Goal: Complete application form

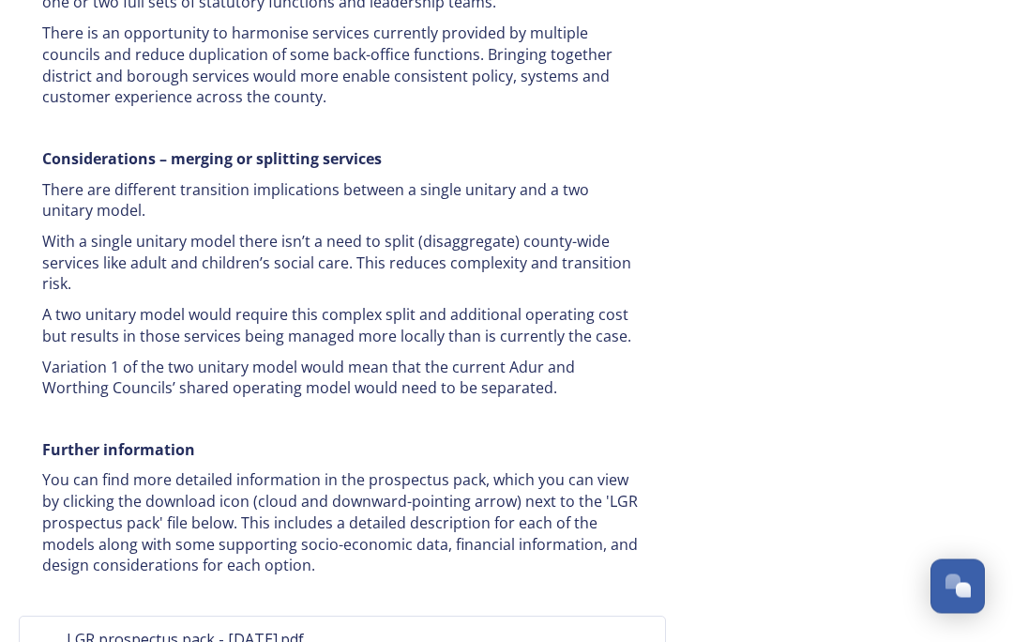
scroll to position [3831, 0]
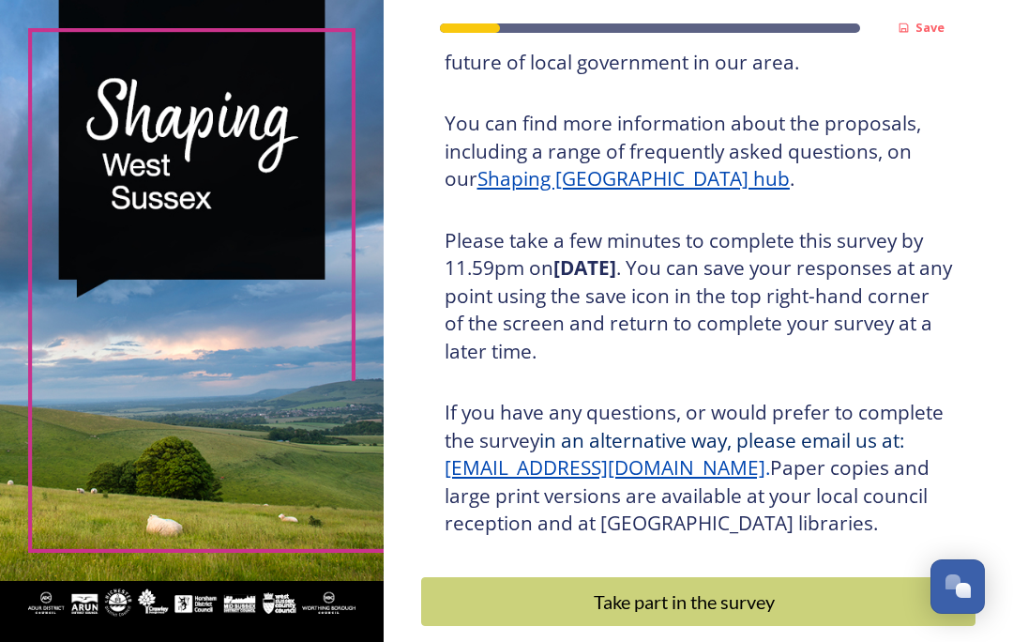
scroll to position [221, 0]
click at [689, 594] on div "Take part in the survey" at bounding box center [684, 602] width 507 height 28
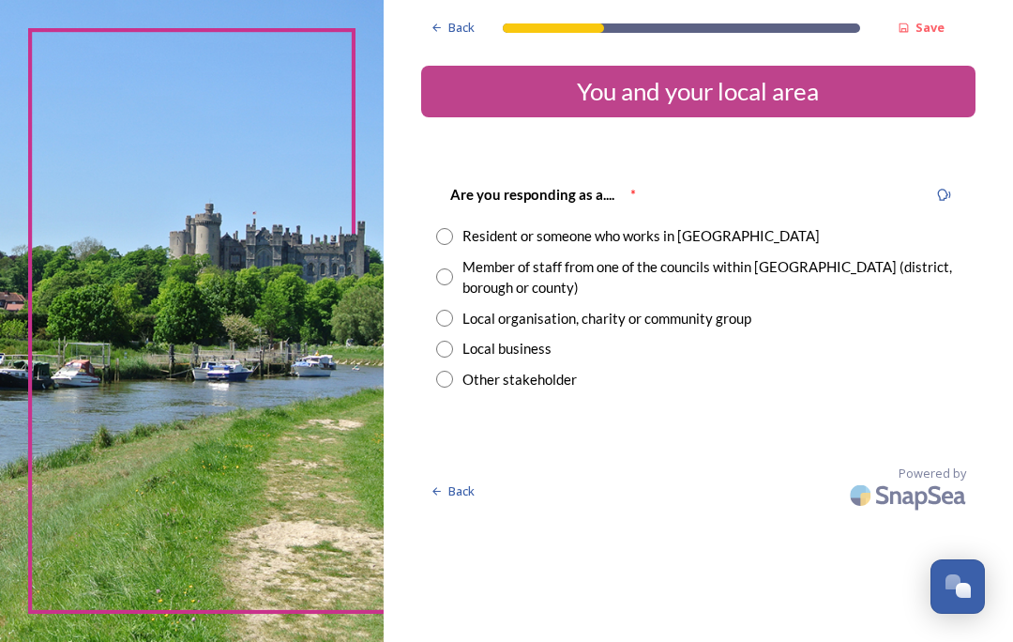
click at [453, 238] on input "radio" at bounding box center [444, 236] width 17 height 17
radio input "true"
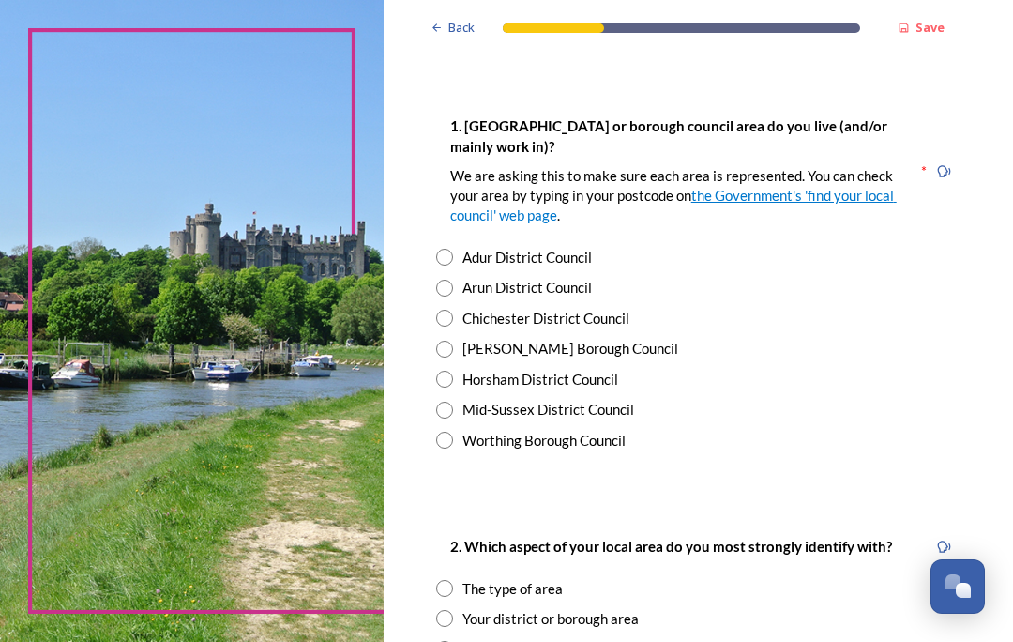
scroll to position [361, 0]
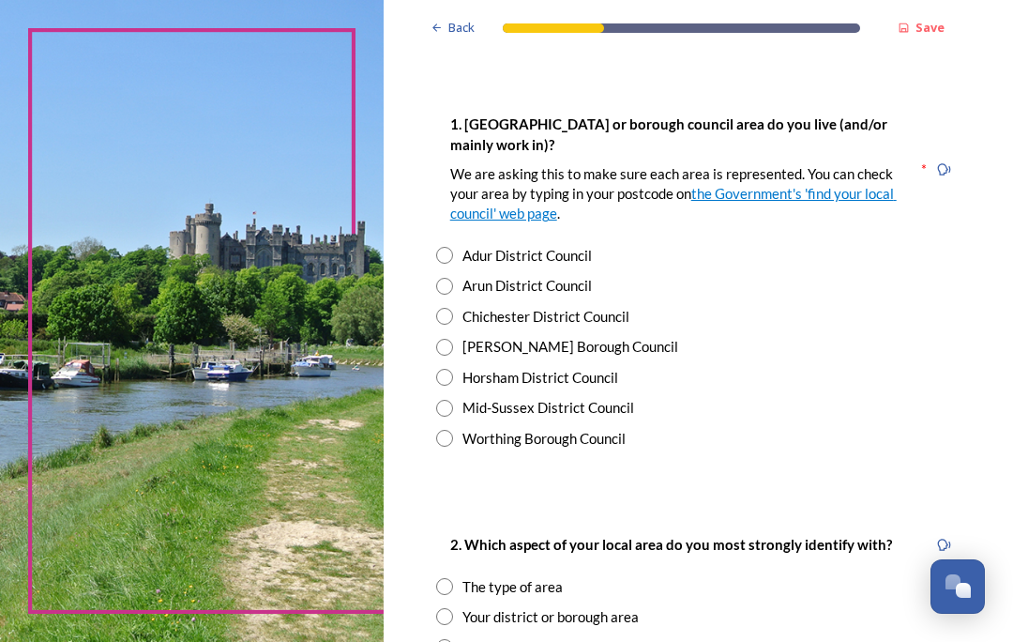
click at [453, 284] on input "radio" at bounding box center [444, 286] width 17 height 17
radio input "true"
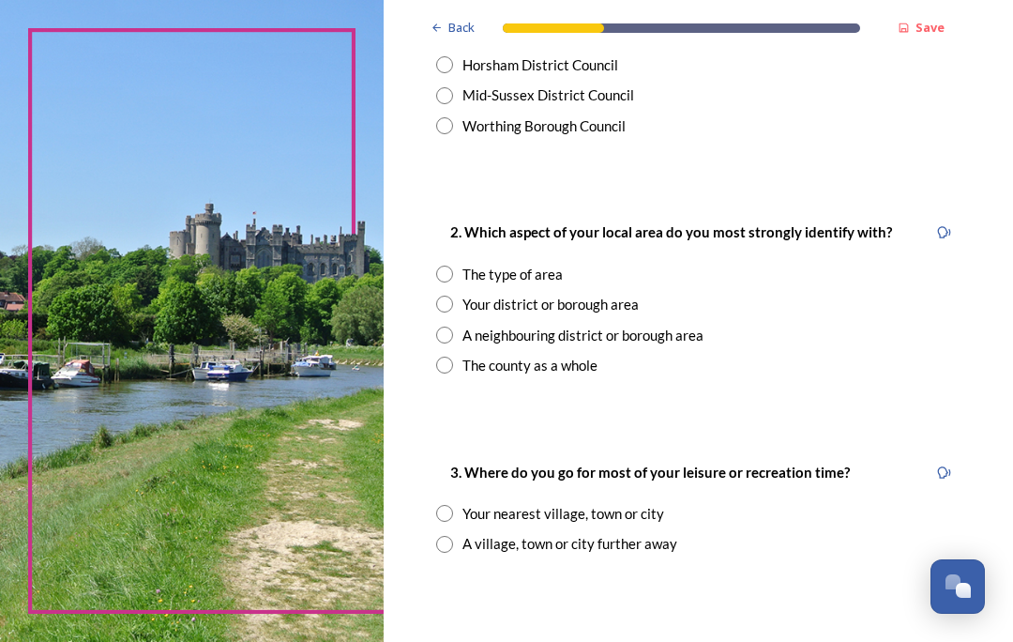
scroll to position [673, 0]
click at [453, 265] on input "radio" at bounding box center [444, 273] width 17 height 17
radio input "true"
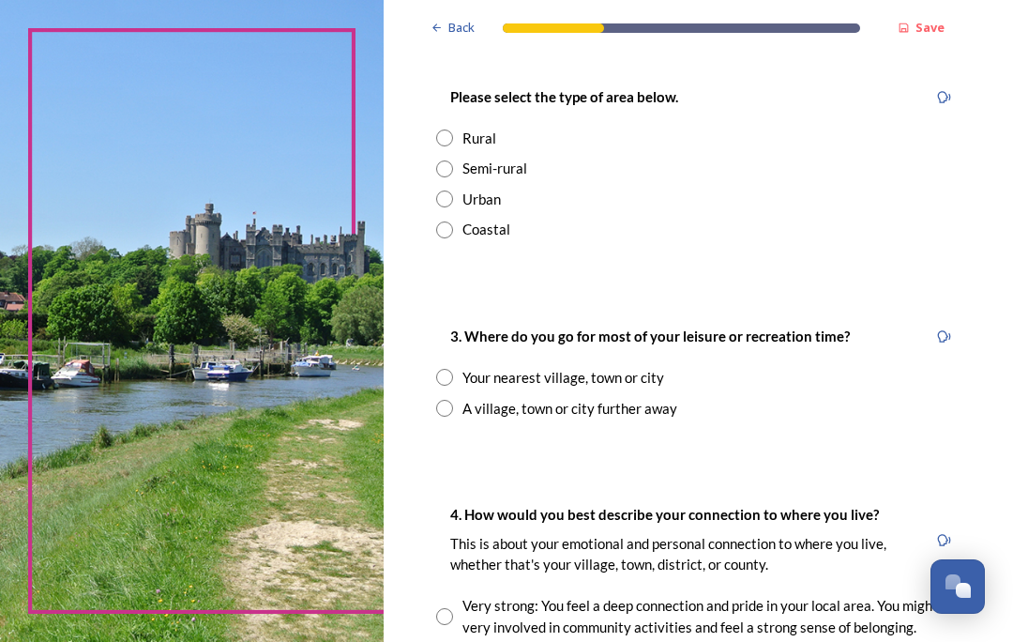
scroll to position [1049, 0]
click at [453, 221] on input "radio" at bounding box center [444, 229] width 17 height 17
radio input "true"
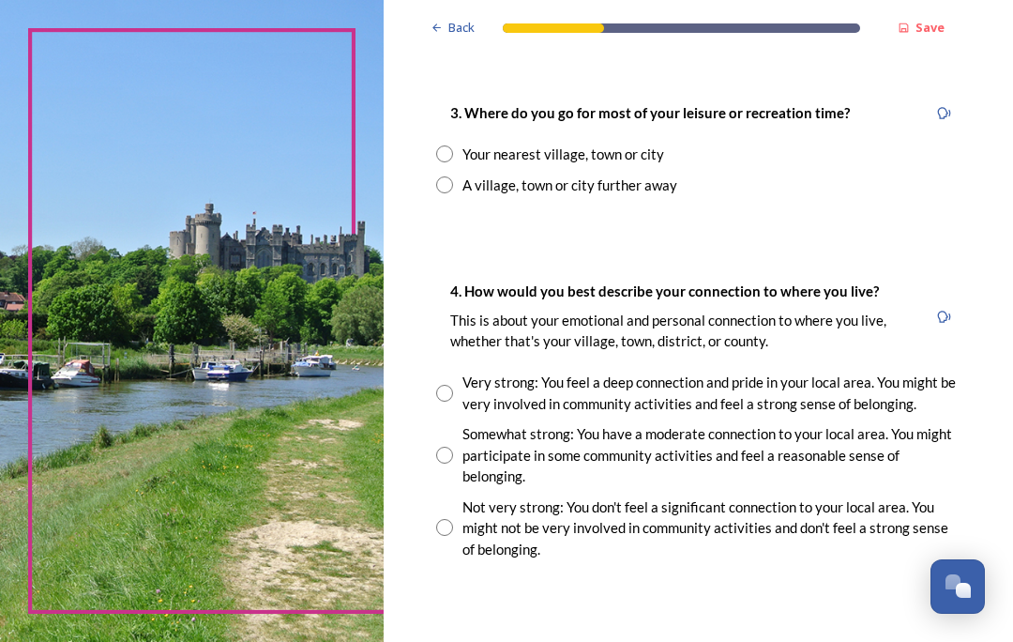
scroll to position [1270, 0]
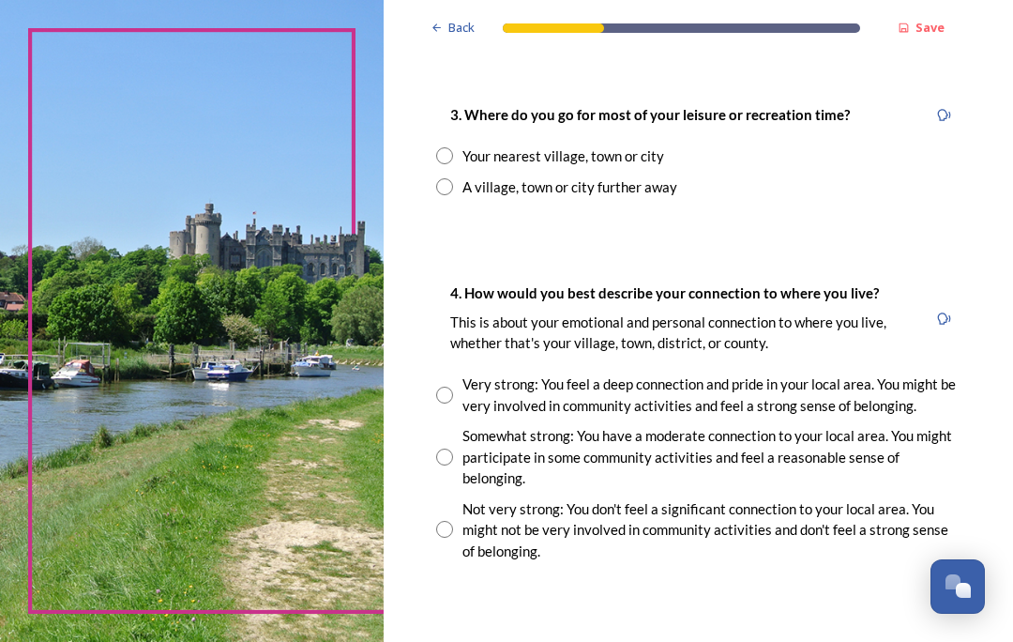
click at [453, 178] on input "radio" at bounding box center [444, 186] width 17 height 17
radio input "true"
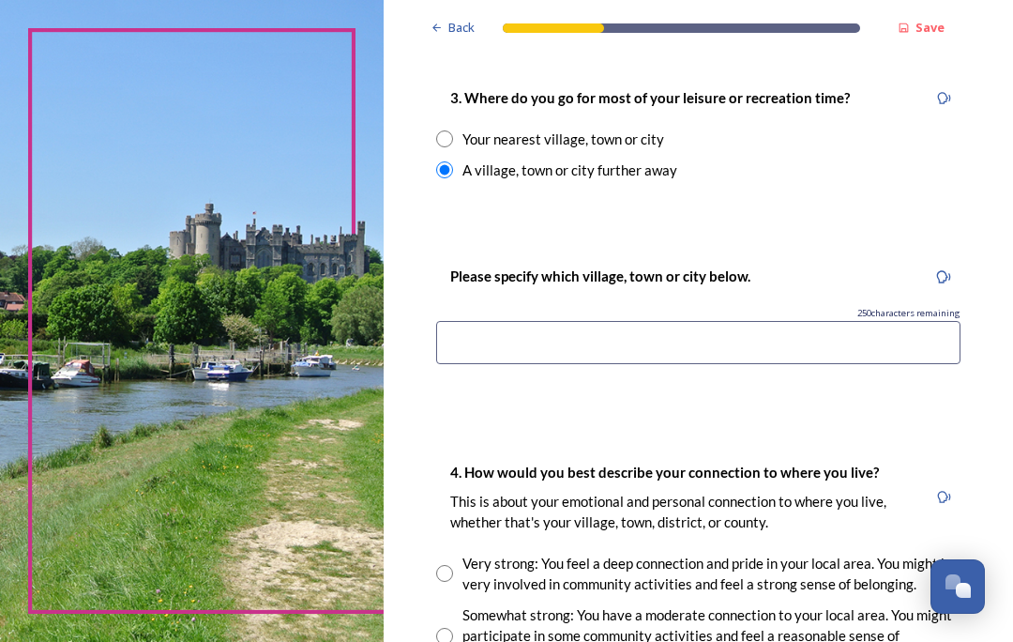
scroll to position [1303, 0]
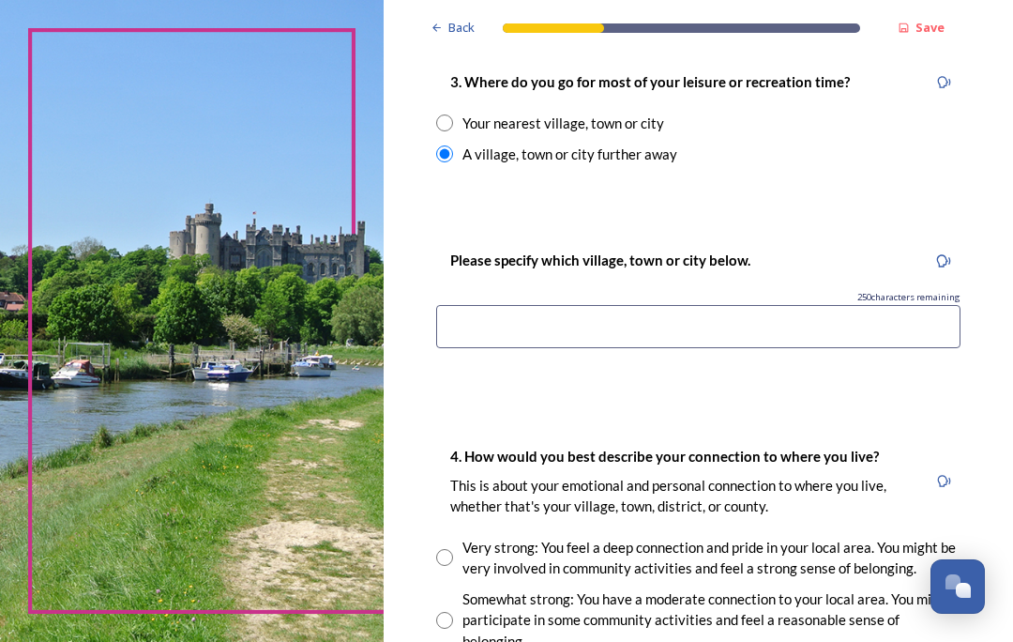
click at [493, 309] on input at bounding box center [698, 326] width 524 height 43
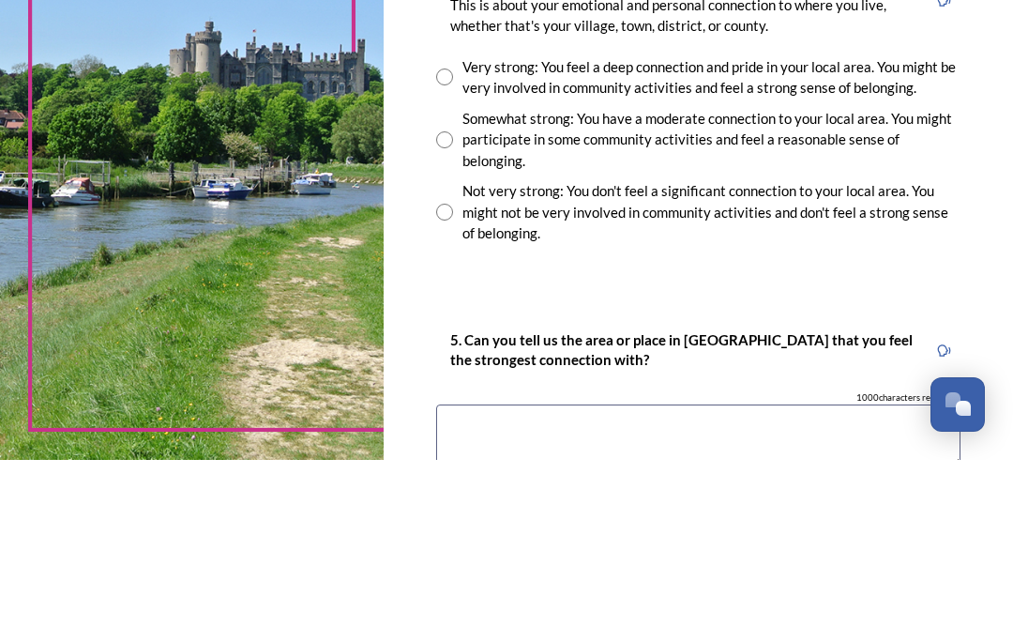
scroll to position [1601, 0]
type input "Chichester"
click at [453, 313] on input "radio" at bounding box center [444, 321] width 17 height 17
radio input "true"
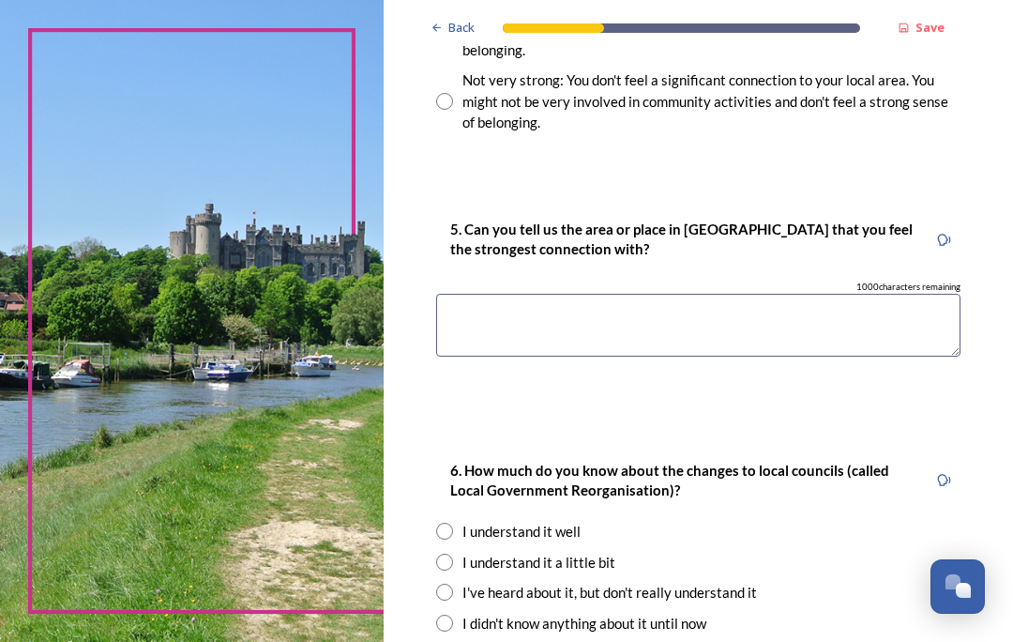
scroll to position [1894, 0]
click at [488, 294] on textarea at bounding box center [698, 325] width 524 height 63
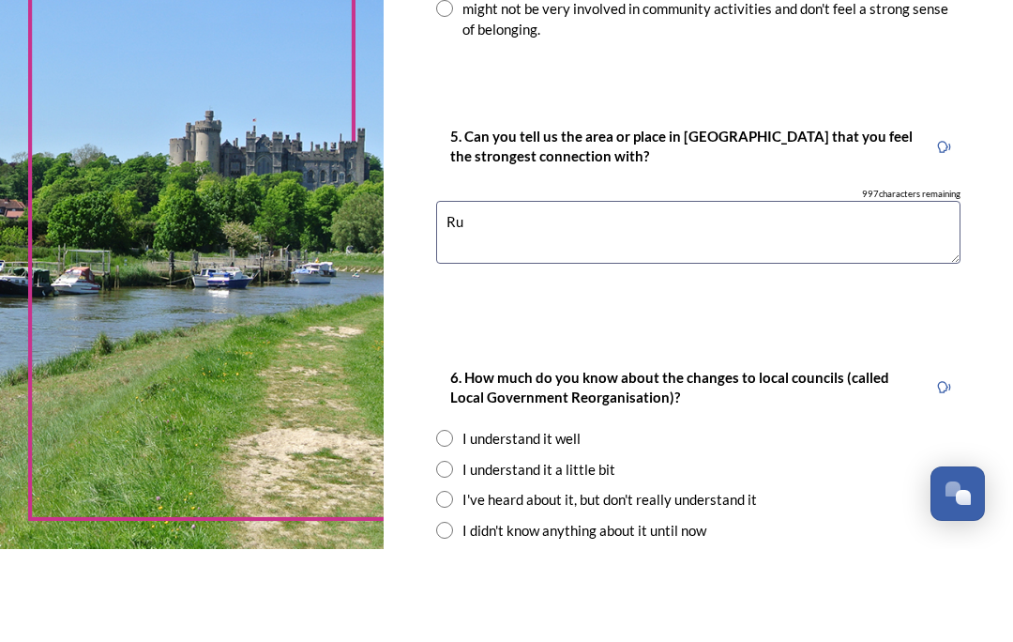
type textarea "R"
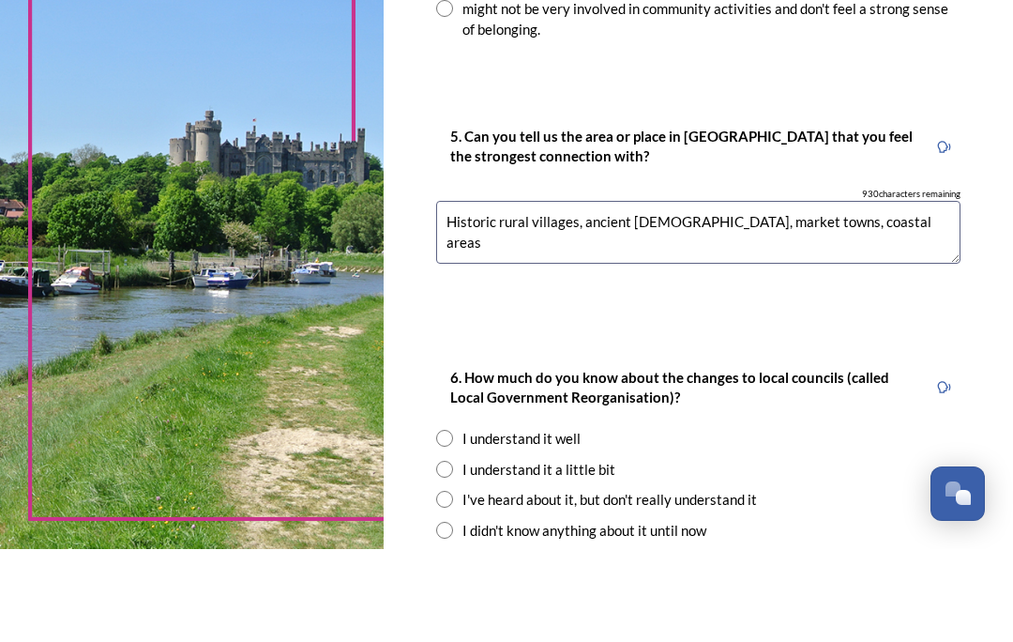
click at [783, 294] on textarea "Historic rural villages, ancient [DEMOGRAPHIC_DATA], market towns, coastal areas" at bounding box center [698, 325] width 524 height 63
click at [715, 294] on textarea "Historic rural villages, ancient [DEMOGRAPHIC_DATA], market towns, coastal areas" at bounding box center [698, 325] width 524 height 63
click at [793, 294] on textarea "Historic rural villages, ancient [DEMOGRAPHIC_DATA], market towns, coastal areas" at bounding box center [698, 325] width 524 height 63
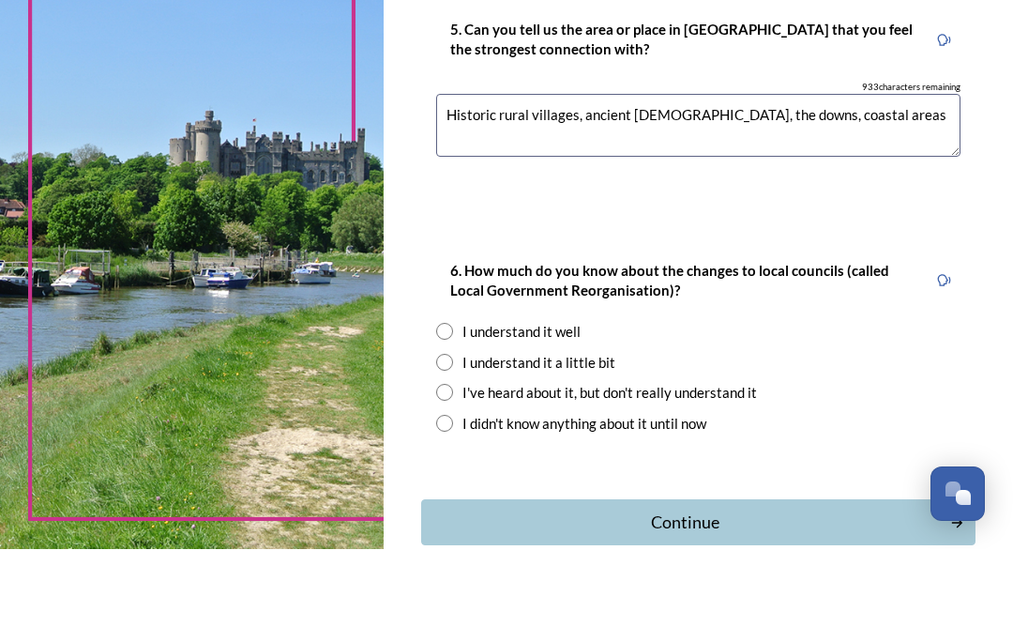
scroll to position [2000, 0]
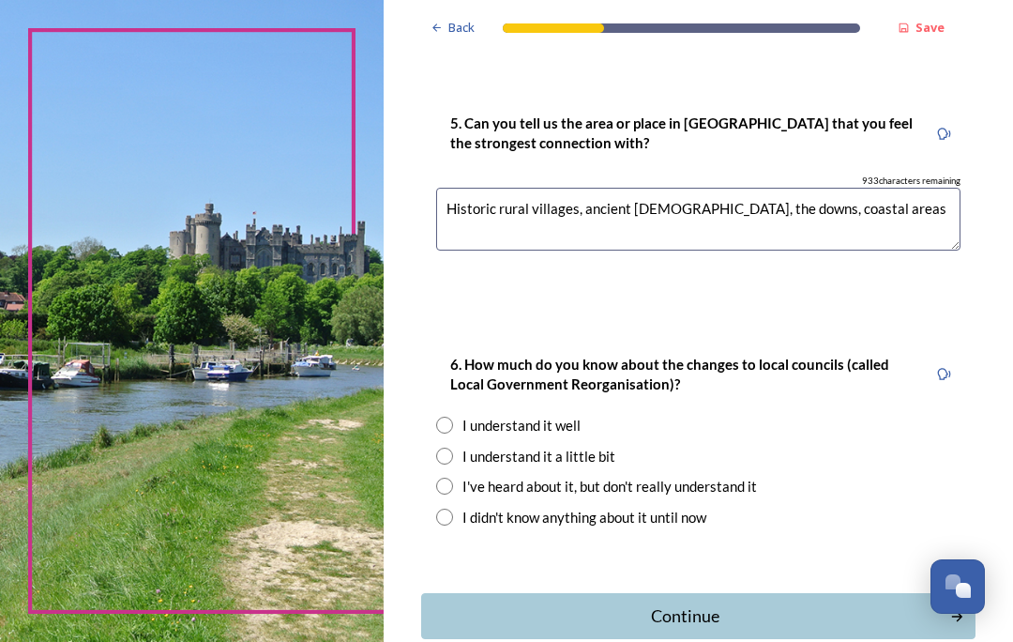
type textarea "Historic rural villages, ancient [DEMOGRAPHIC_DATA], the downs, coastal areas"
click at [477, 415] on div "I understand it well" at bounding box center [698, 426] width 524 height 22
radio input "true"
click at [709, 603] on div "Continue" at bounding box center [685, 615] width 508 height 25
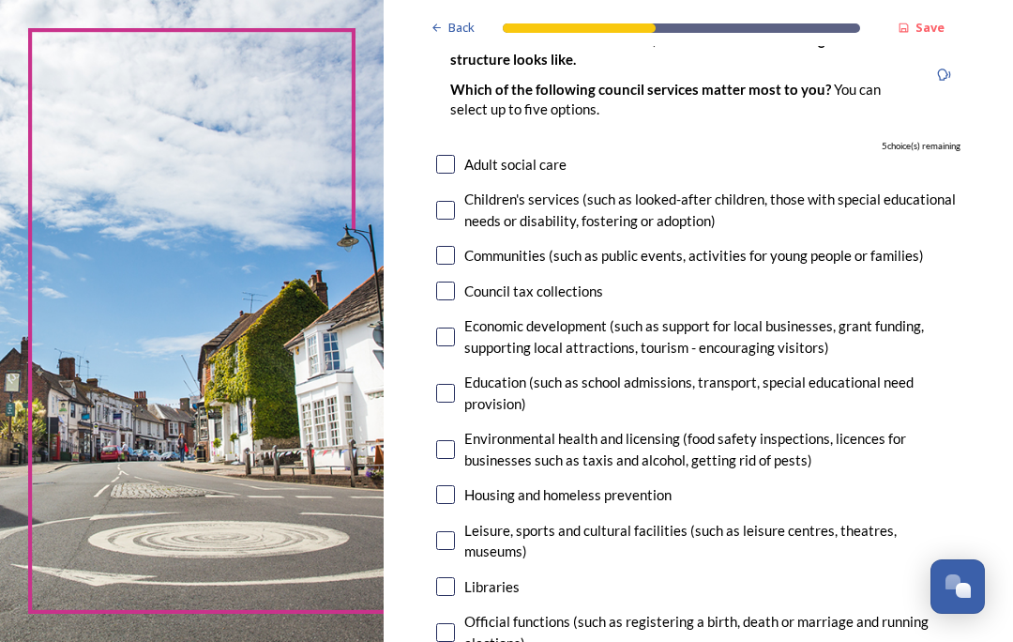
scroll to position [155, 0]
click at [455, 155] on input "checkbox" at bounding box center [445, 164] width 19 height 19
checkbox input "true"
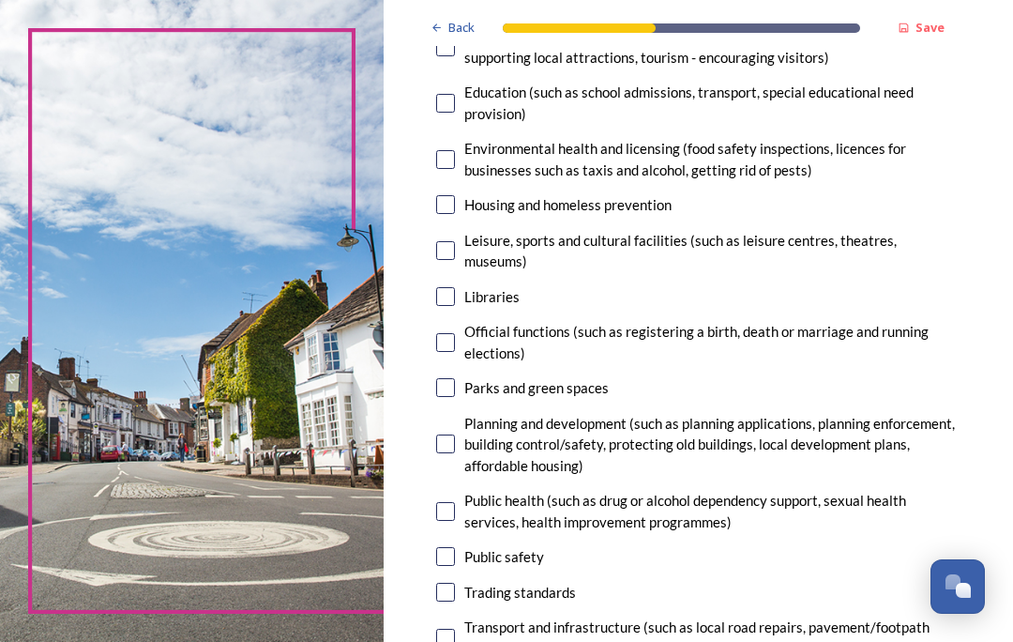
scroll to position [444, 0]
click at [455, 435] on input "checkbox" at bounding box center [445, 444] width 19 height 19
checkbox input "true"
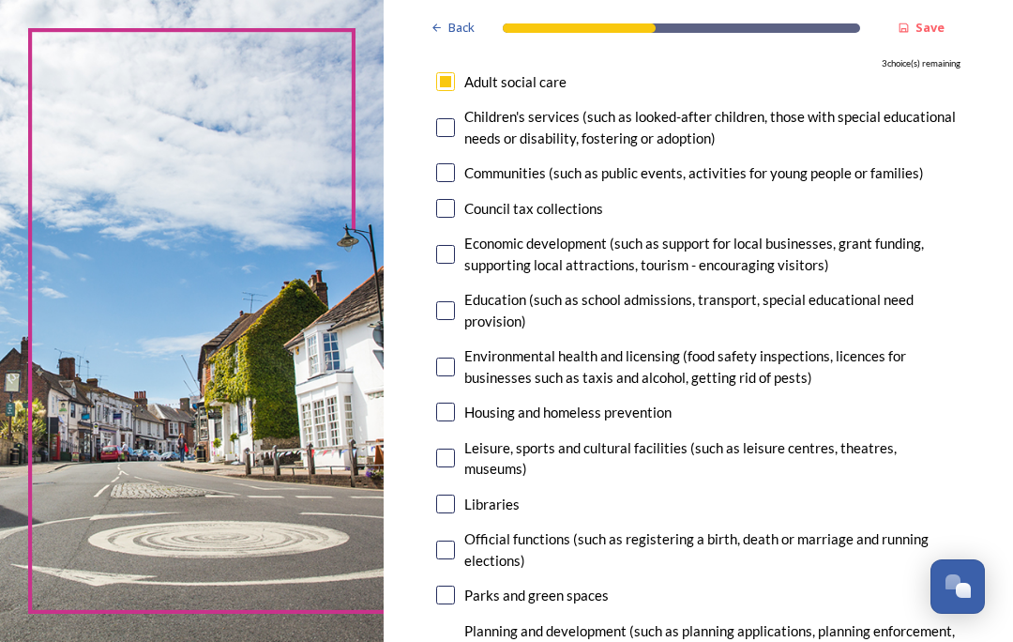
scroll to position [237, 0]
click at [455, 301] on input "checkbox" at bounding box center [445, 310] width 19 height 19
checkbox input "true"
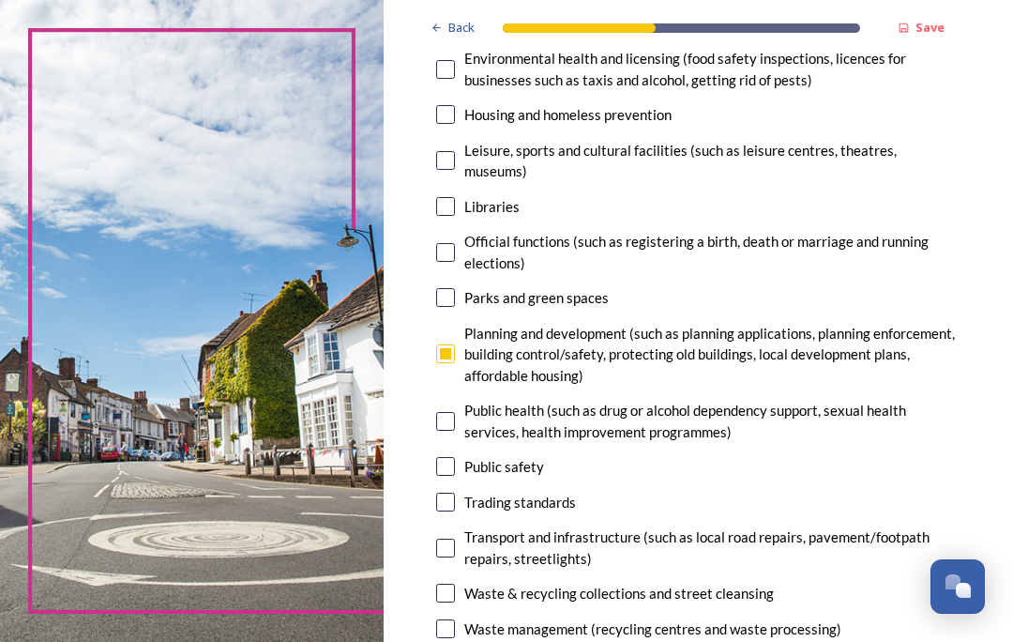
scroll to position [535, 0]
click at [455, 538] on input "checkbox" at bounding box center [445, 547] width 19 height 19
checkbox input "true"
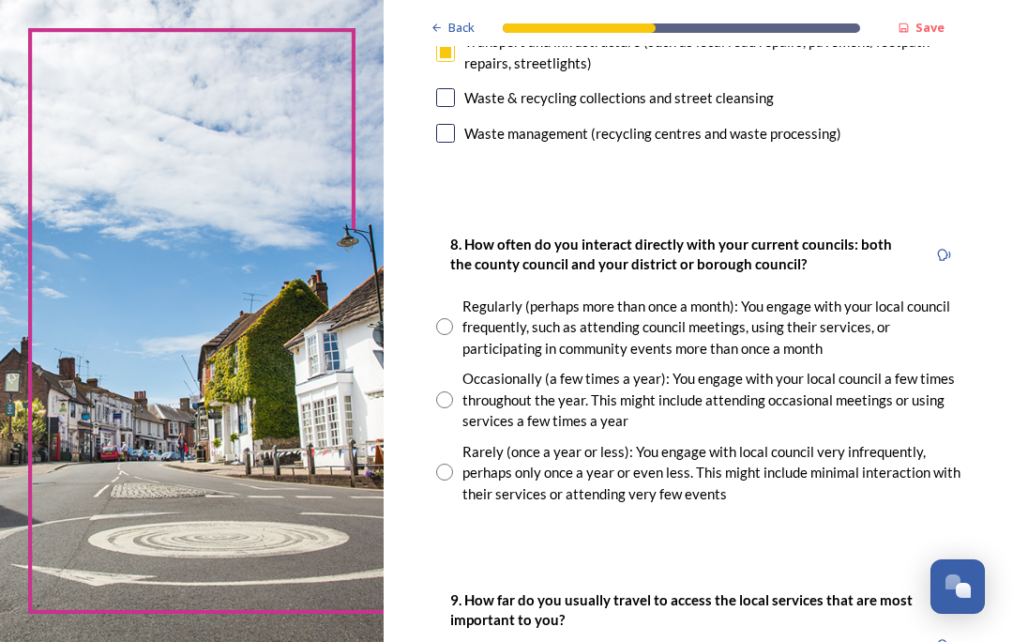
scroll to position [1030, 0]
click at [453, 463] on input "radio" at bounding box center [444, 471] width 17 height 17
radio input "true"
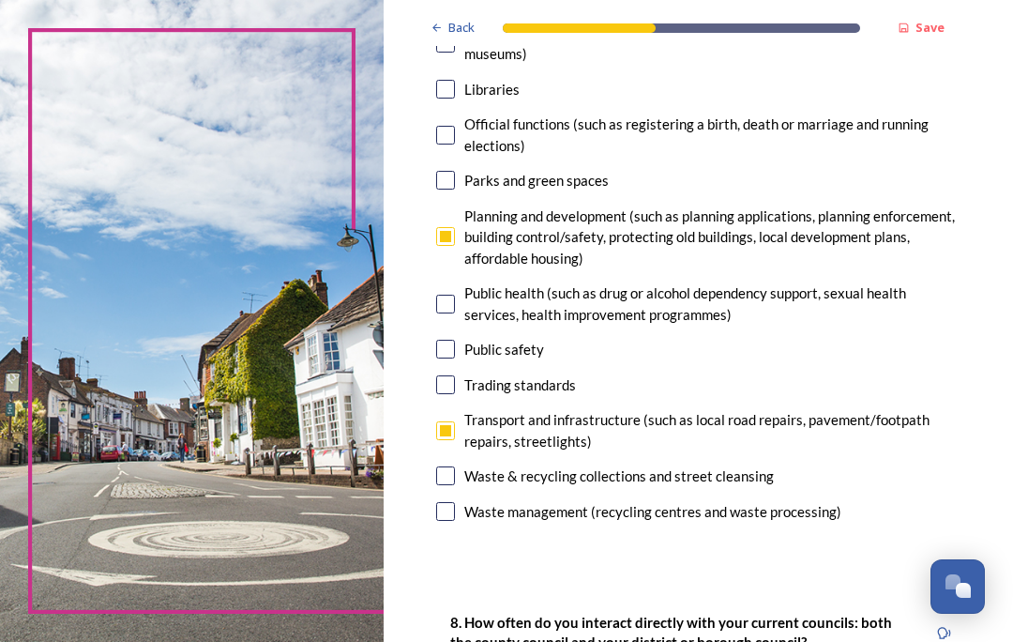
scroll to position [652, 0]
click at [455, 466] on input "checkbox" at bounding box center [445, 475] width 19 height 19
checkbox input "true"
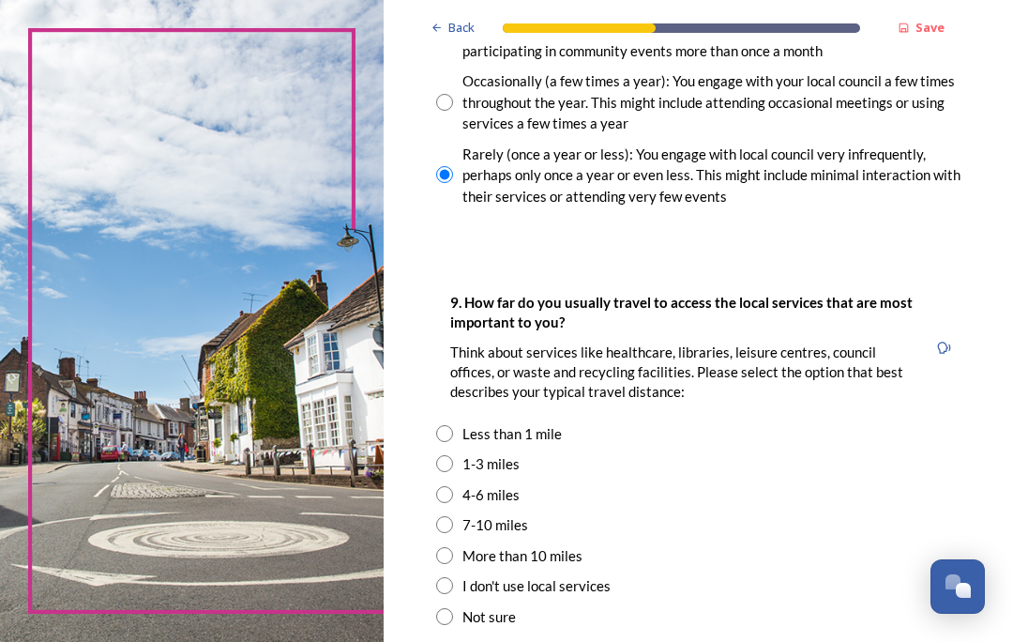
scroll to position [1327, 0]
click at [453, 455] on input "radio" at bounding box center [444, 463] width 17 height 17
radio input "true"
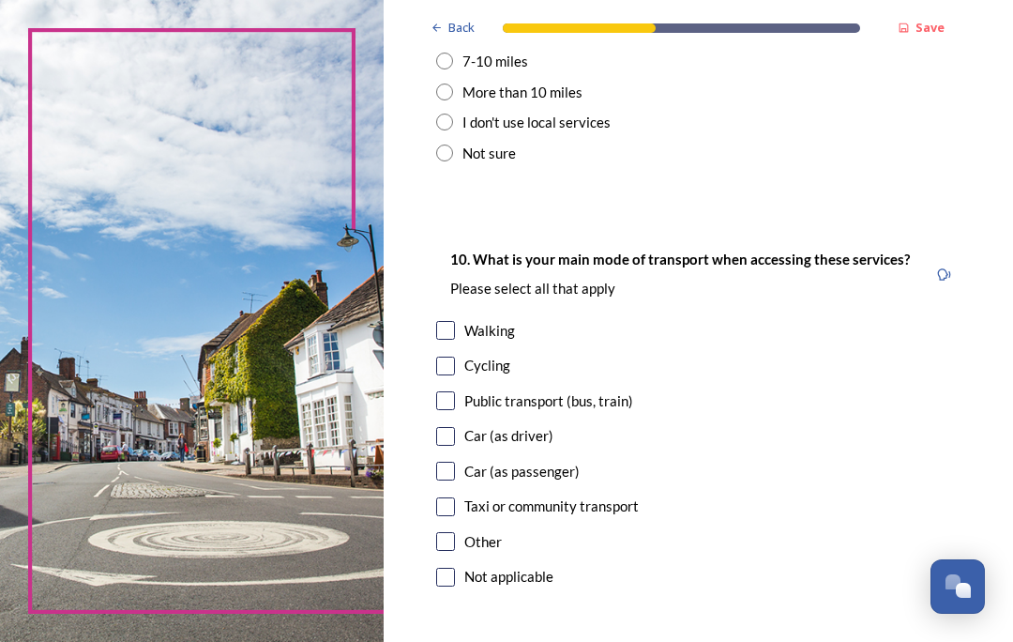
scroll to position [1791, 0]
click at [455, 427] on input "checkbox" at bounding box center [445, 436] width 19 height 19
checkbox input "true"
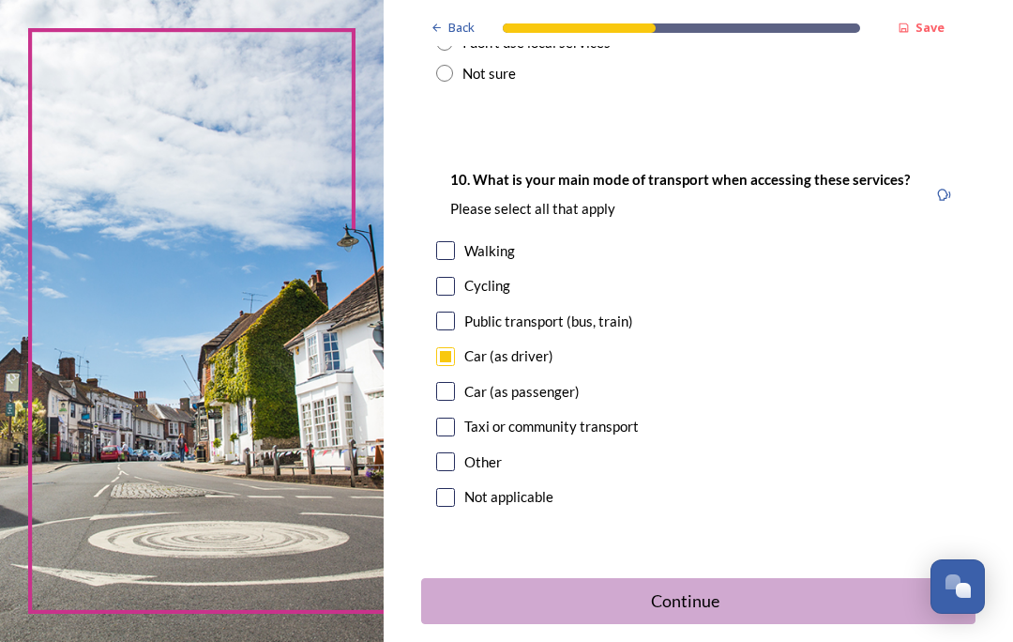
scroll to position [1869, 0]
click at [713, 589] on div "Continue" at bounding box center [685, 601] width 508 height 25
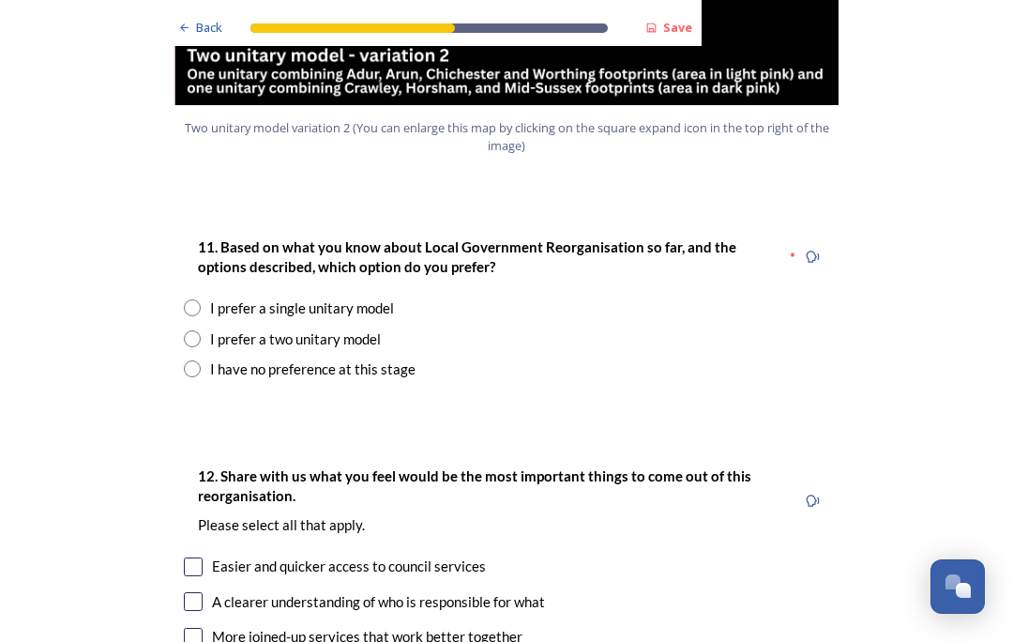
scroll to position [2389, 0]
click at [198, 330] on input "radio" at bounding box center [192, 338] width 17 height 17
radio input "true"
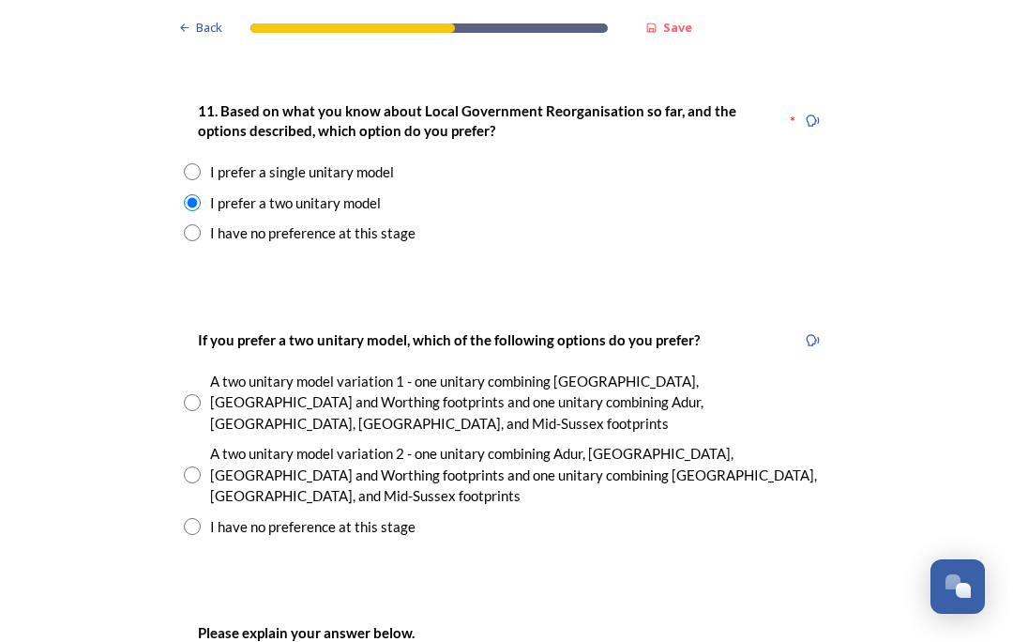
scroll to position [2525, 0]
click at [196, 466] on input "radio" at bounding box center [192, 474] width 17 height 17
radio input "true"
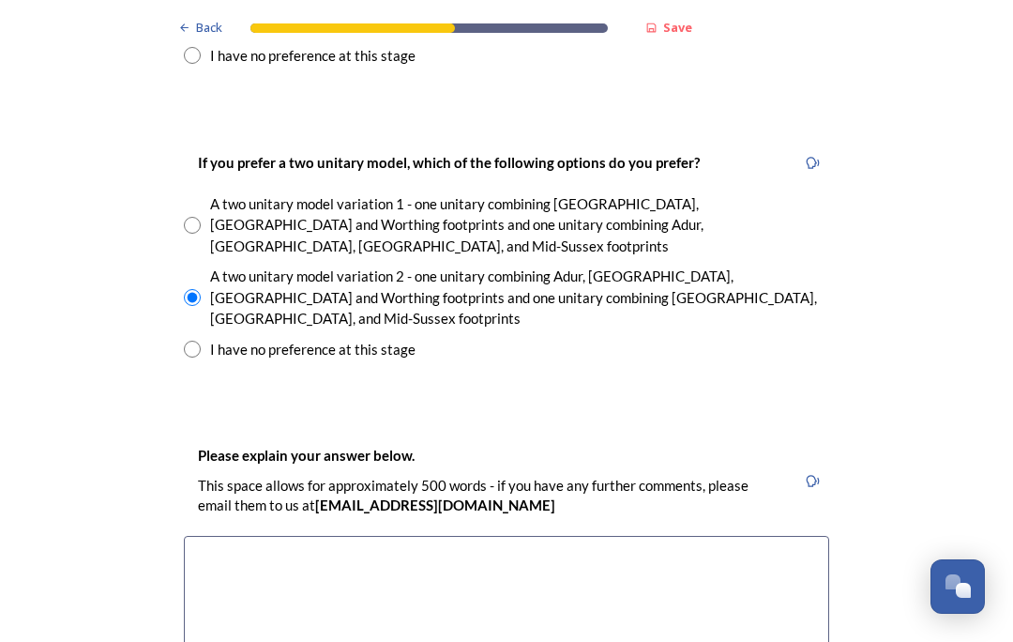
scroll to position [2712, 0]
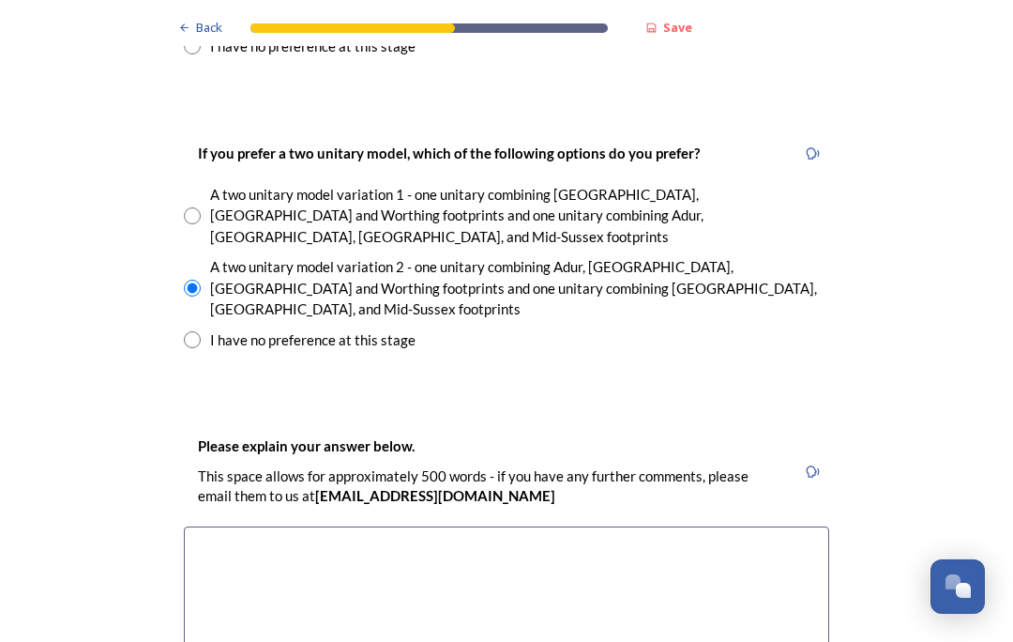
click at [229, 526] on textarea at bounding box center [506, 631] width 645 height 211
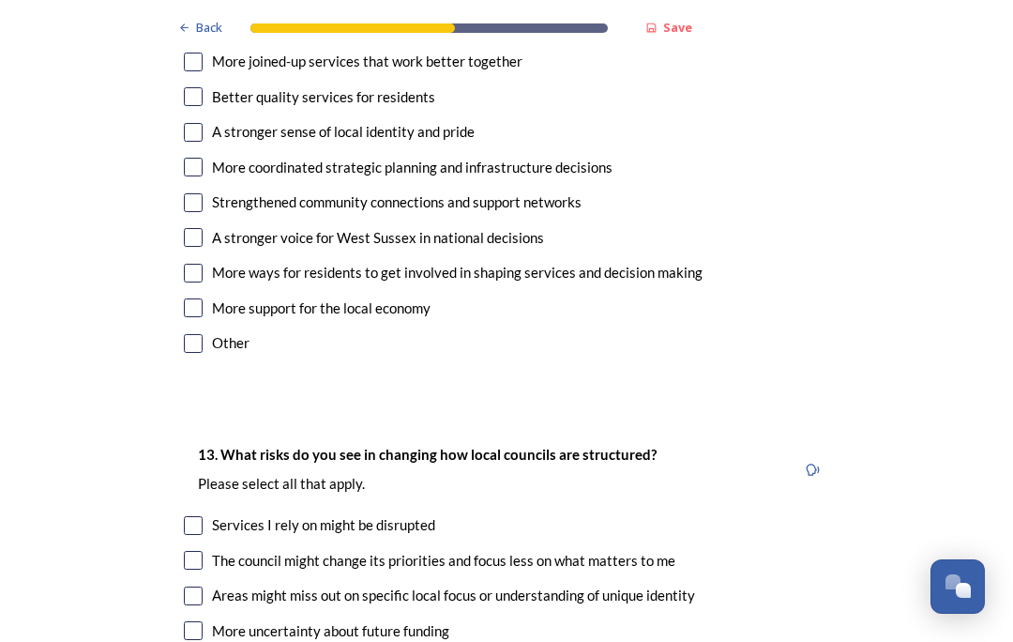
scroll to position [3662, 0]
type textarea "Coastal Adur naturally forms part of the Arun and [GEOGRAPHIC_DATA] area."
click at [190, 228] on input "checkbox" at bounding box center [193, 237] width 19 height 19
checkbox input "true"
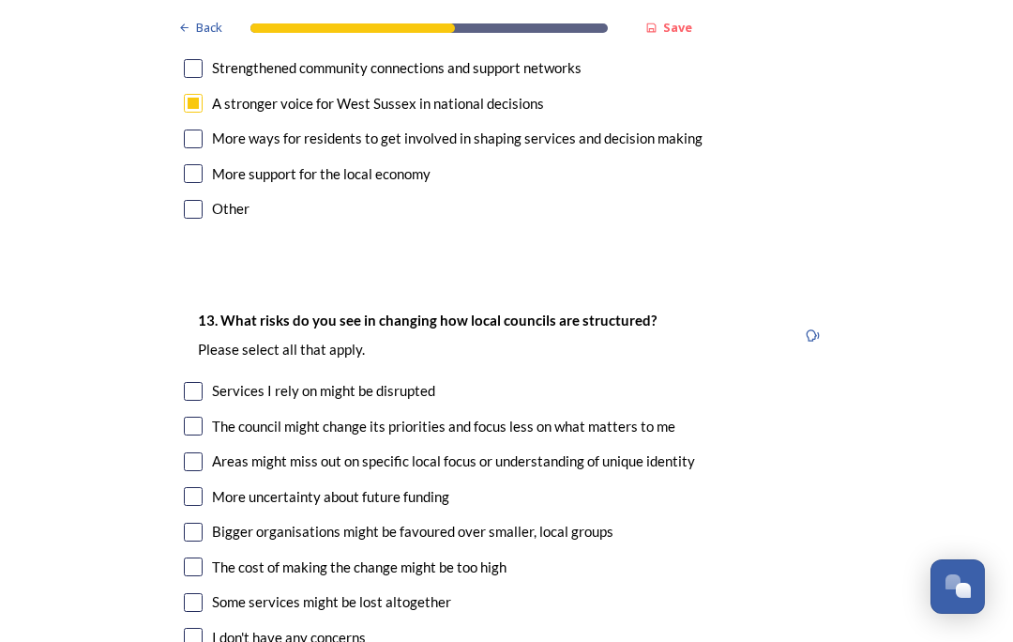
scroll to position [3796, 0]
click at [200, 487] on input "checkbox" at bounding box center [193, 496] width 19 height 19
checkbox input "true"
click at [218, 450] on div "Areas might miss out on specific local focus or understanding of unique identity" at bounding box center [453, 461] width 483 height 22
click at [200, 452] on input "checkbox" at bounding box center [193, 461] width 19 height 19
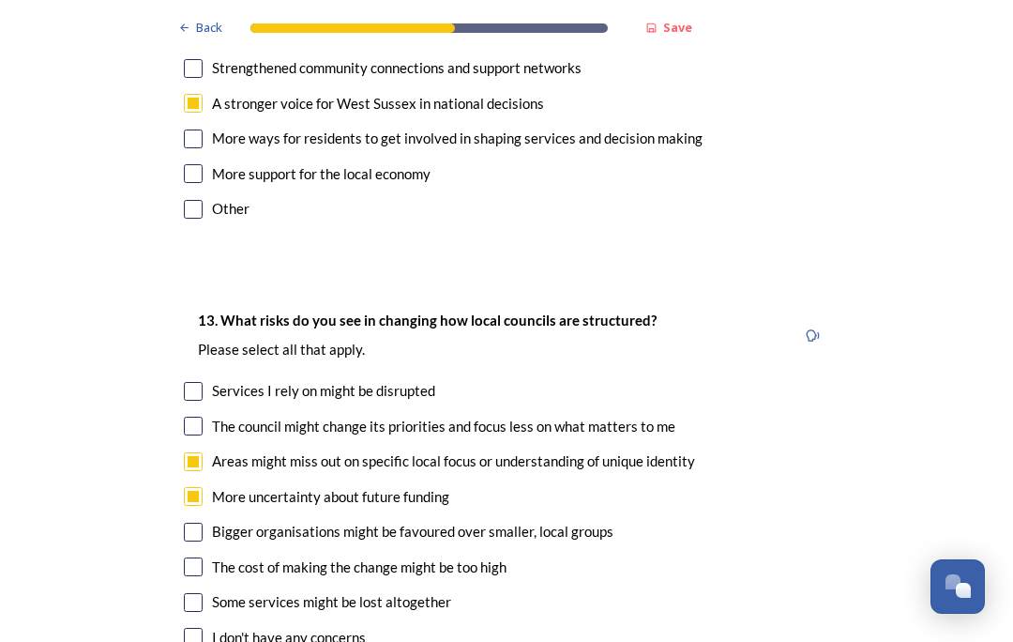
checkbox input "false"
click at [202, 487] on input "checkbox" at bounding box center [193, 496] width 19 height 19
checkbox input "false"
click at [202, 452] on input "checkbox" at bounding box center [193, 461] width 19 height 19
checkbox input "true"
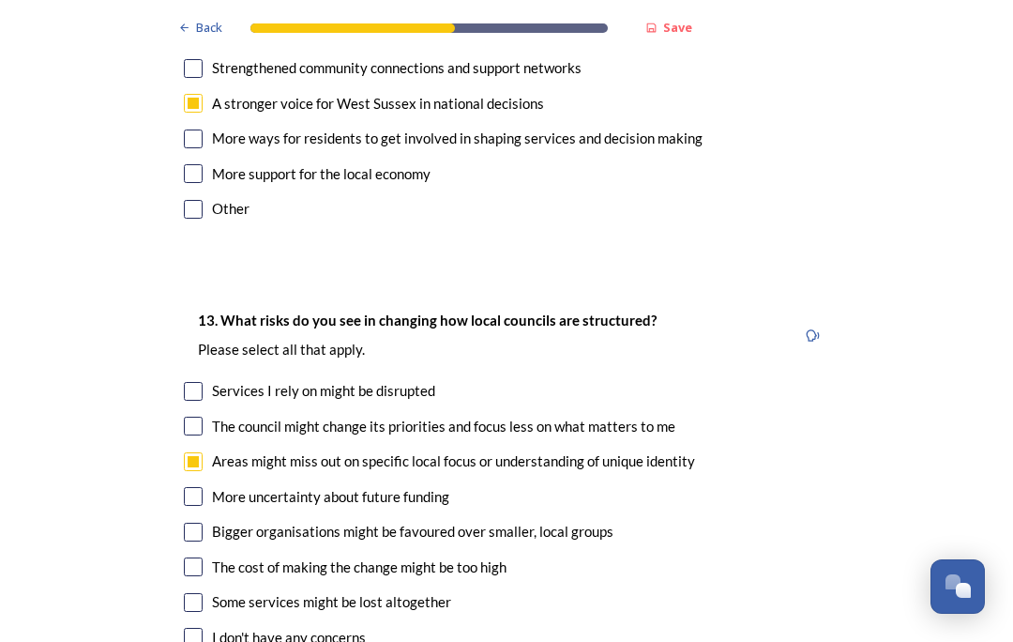
click at [200, 522] on input "checkbox" at bounding box center [193, 531] width 19 height 19
checkbox input "true"
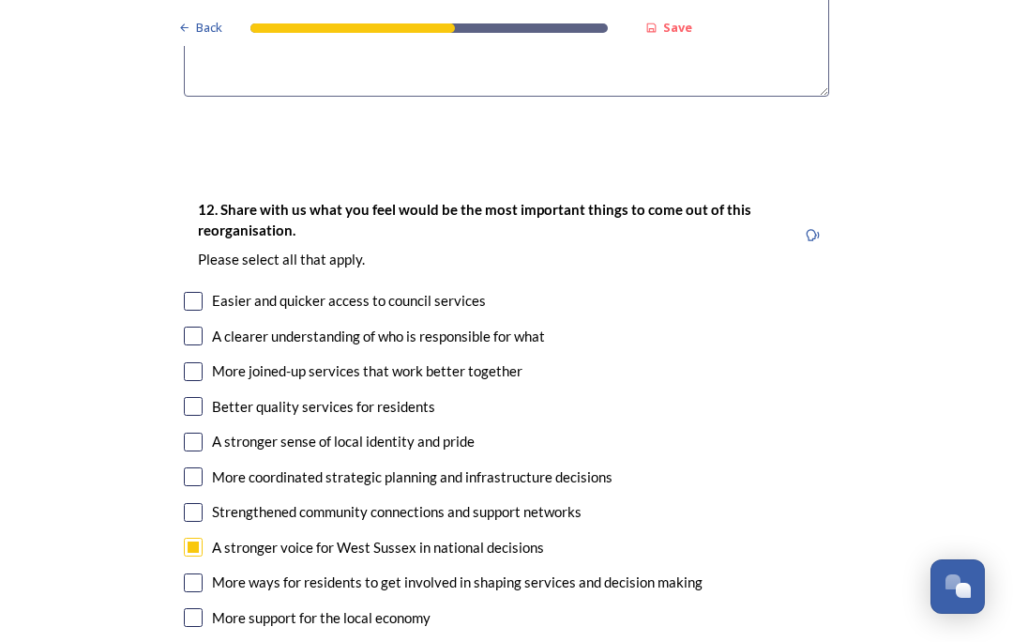
scroll to position [3352, 0]
click at [202, 363] on input "checkbox" at bounding box center [193, 372] width 19 height 19
checkbox input "true"
click at [195, 433] on input "checkbox" at bounding box center [193, 442] width 19 height 19
checkbox input "true"
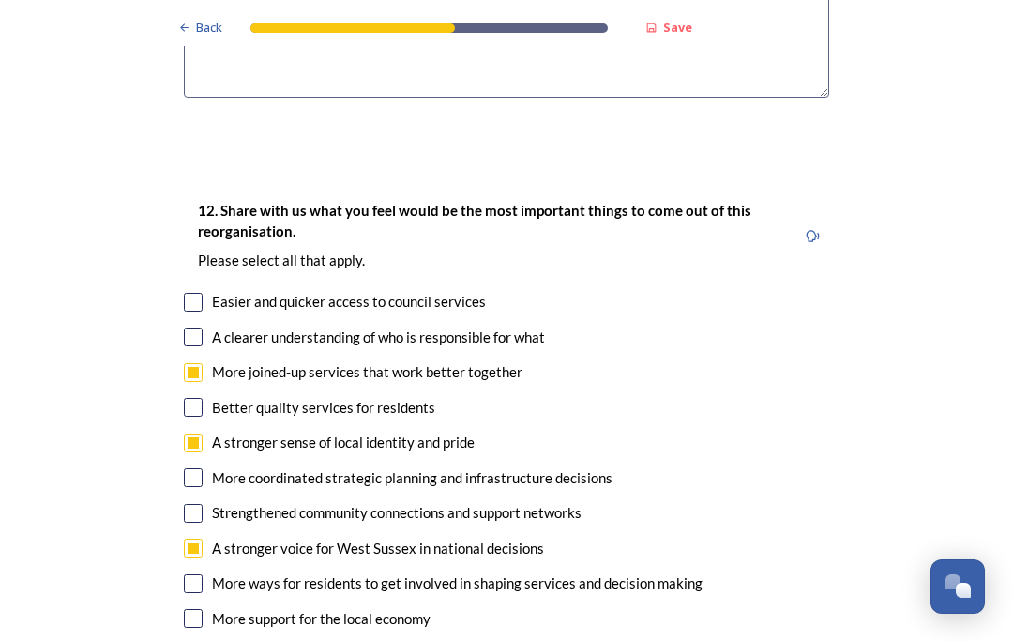
click at [201, 468] on input "checkbox" at bounding box center [193, 477] width 19 height 19
checkbox input "true"
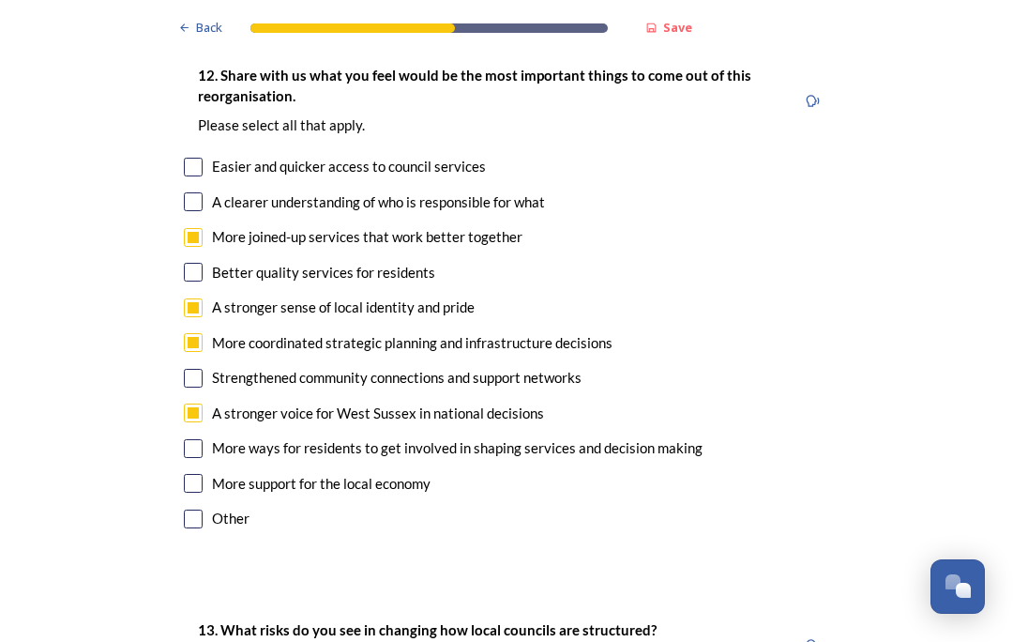
scroll to position [3491, 0]
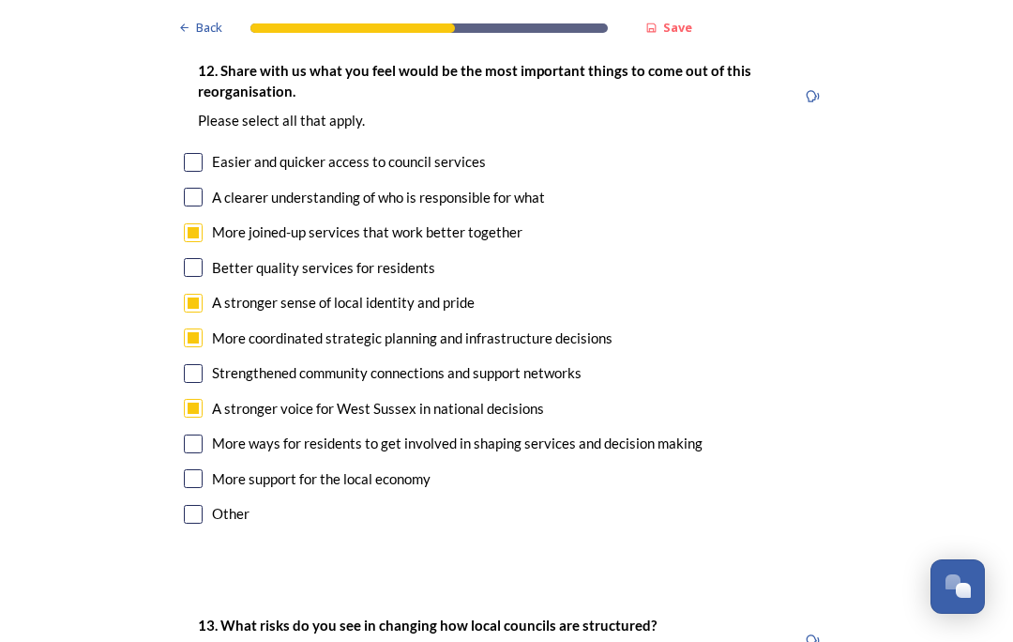
click at [187, 364] on input "checkbox" at bounding box center [193, 373] width 19 height 19
checkbox input "true"
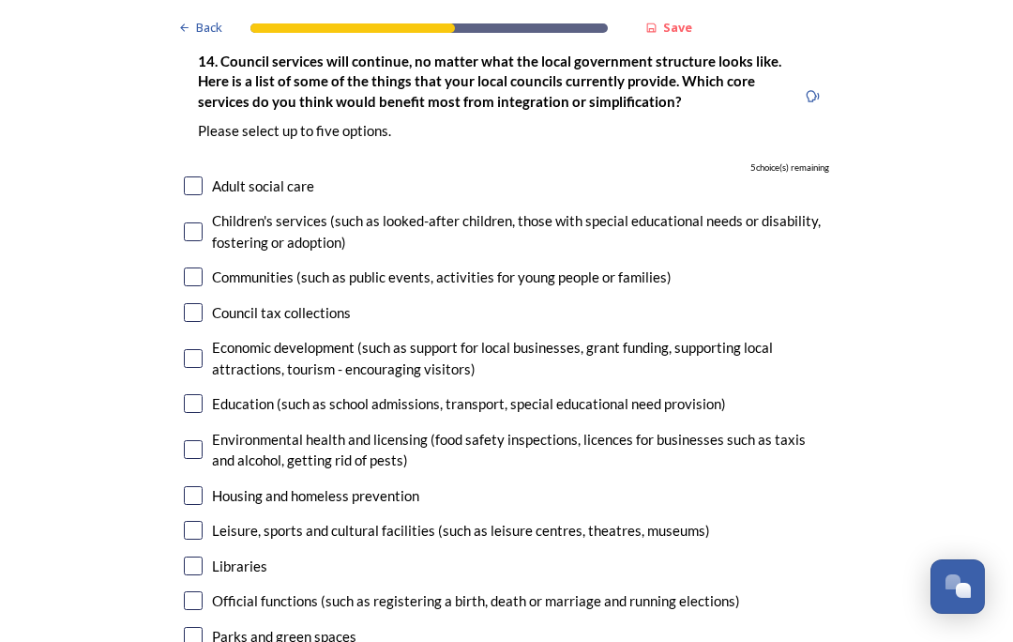
scroll to position [4518, 0]
click at [193, 394] on input "checkbox" at bounding box center [193, 403] width 19 height 19
checkbox input "true"
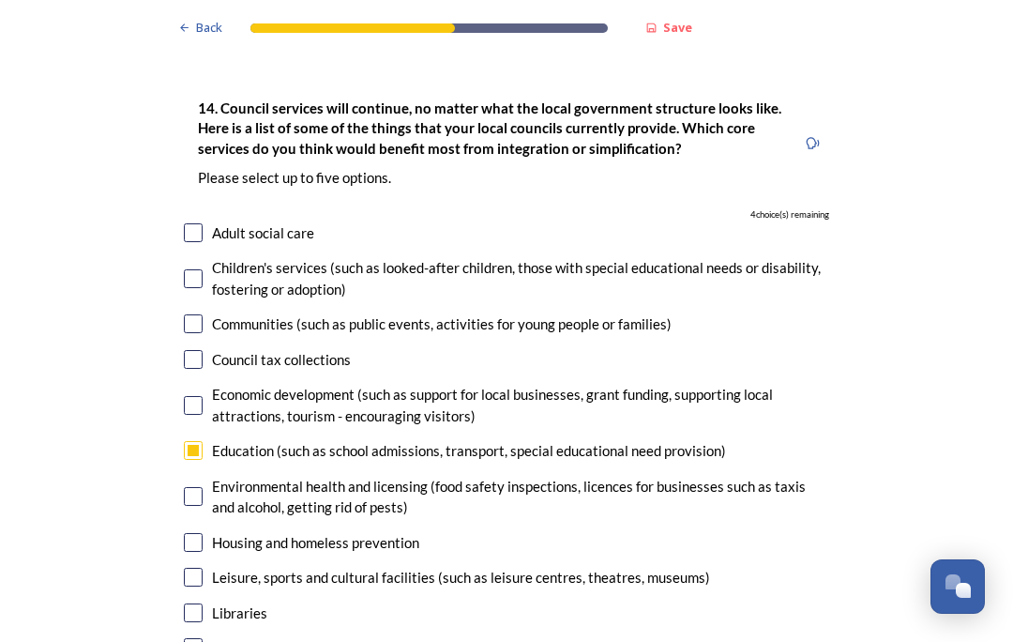
scroll to position [4473, 0]
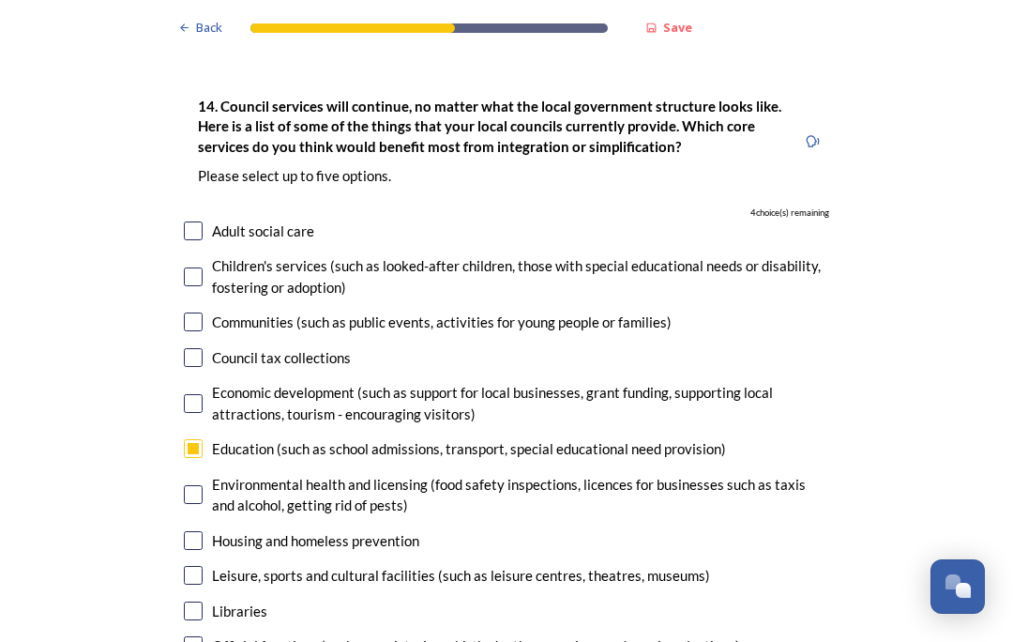
click at [201, 394] on input "checkbox" at bounding box center [193, 403] width 19 height 19
checkbox input "true"
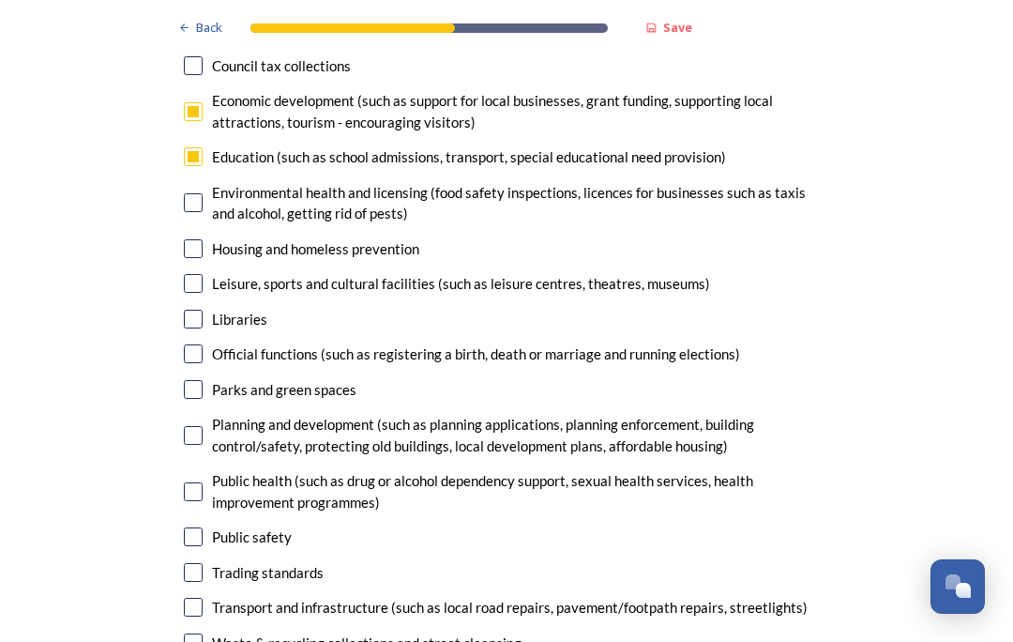
scroll to position [4765, 0]
click at [197, 426] on input "checkbox" at bounding box center [193, 435] width 19 height 19
checkbox input "true"
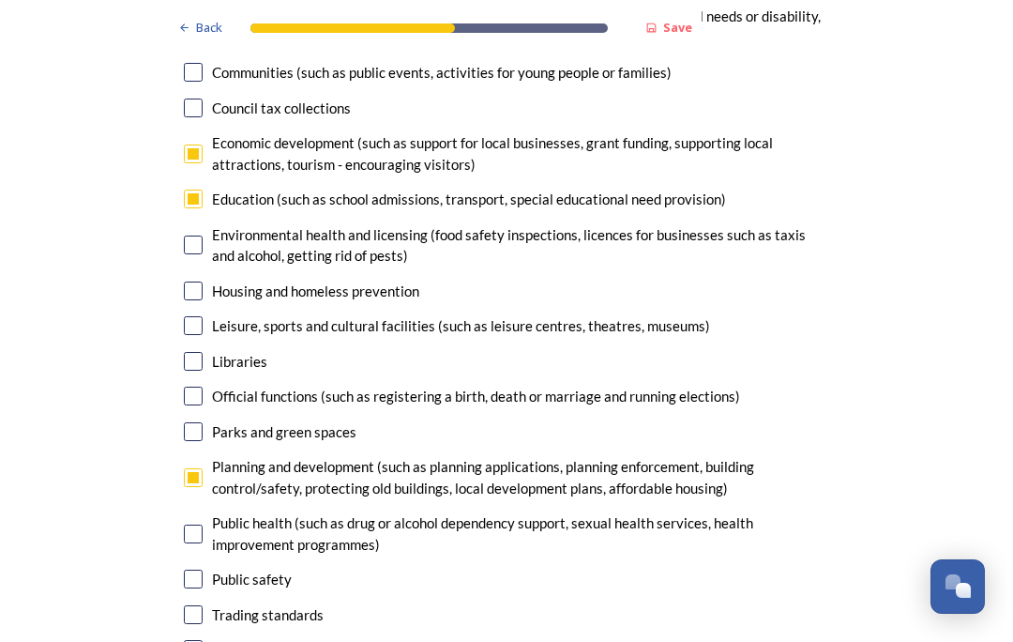
scroll to position [4723, 0]
checkbox input "true"
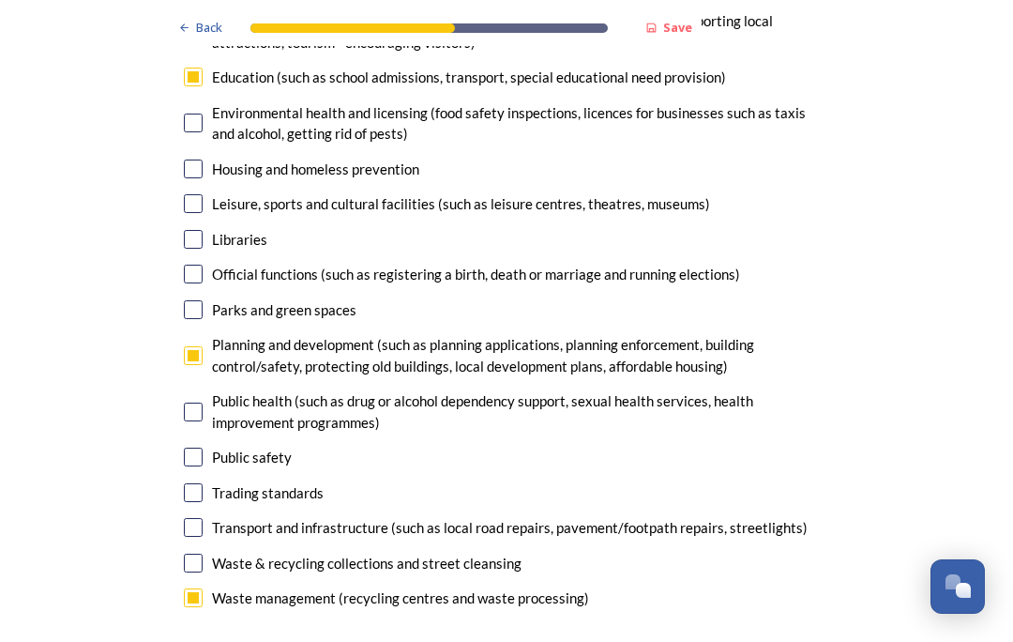
scroll to position [4845, 0]
click at [202, 518] on input "checkbox" at bounding box center [193, 527] width 19 height 19
checkbox input "true"
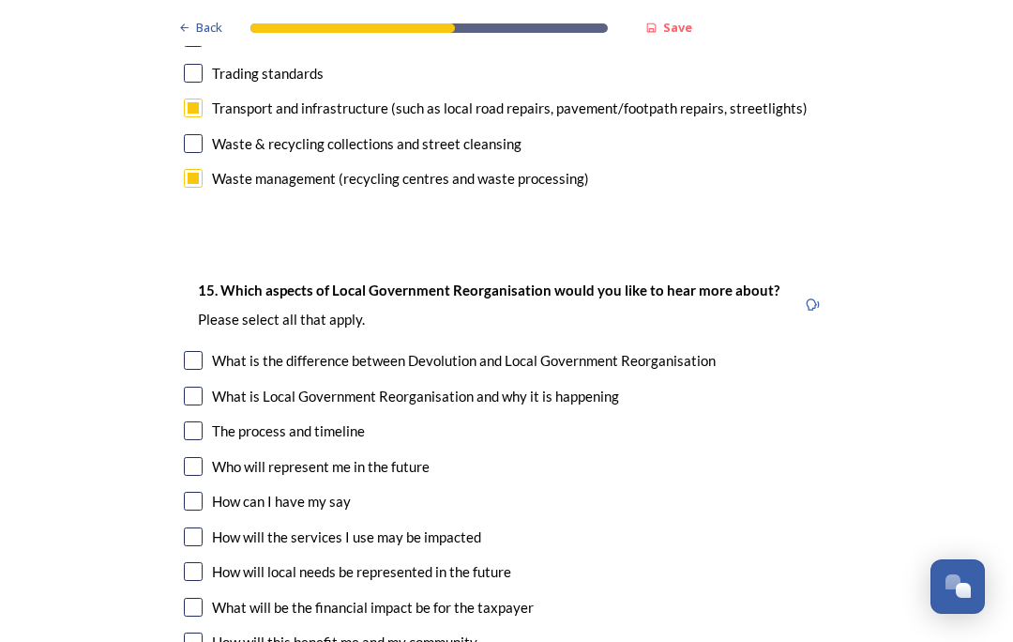
scroll to position [5264, 0]
click at [207, 350] on div "What is the difference between Devolution and Local Government Reorganisation" at bounding box center [506, 361] width 645 height 22
checkbox input "true"
click at [201, 421] on input "checkbox" at bounding box center [193, 430] width 19 height 19
checkbox input "true"
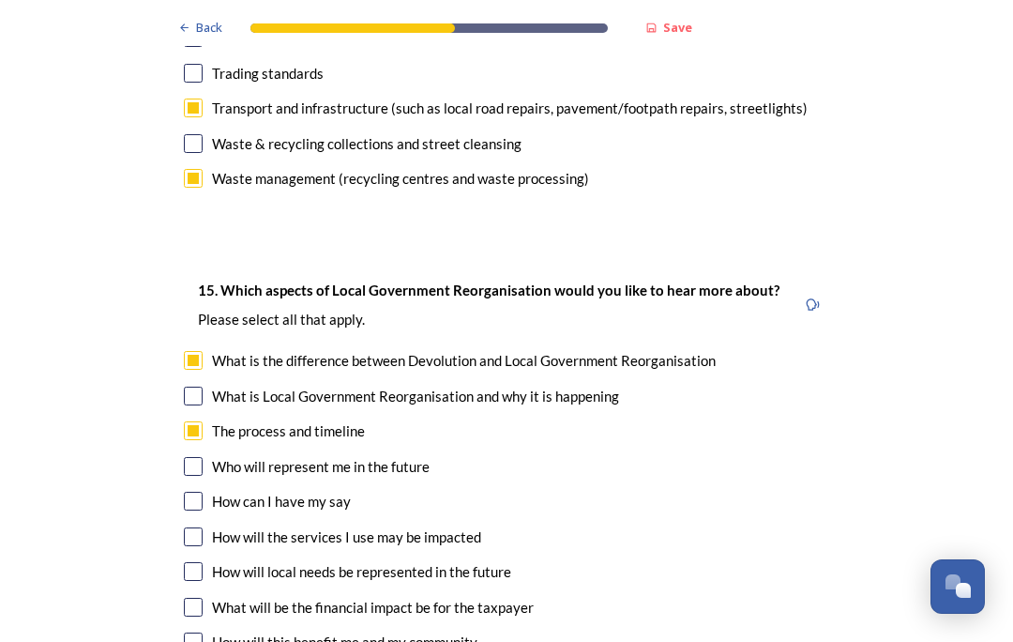
click at [209, 561] on div "How will local needs be represented in the future" at bounding box center [506, 572] width 645 height 22
checkbox input "true"
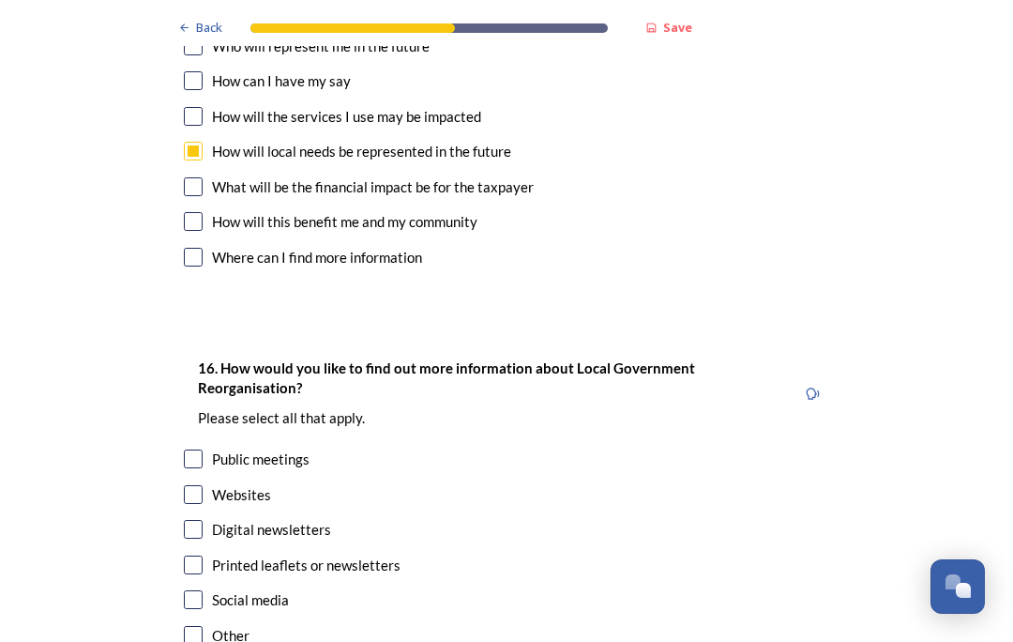
scroll to position [5683, 0]
click at [212, 555] on div "Printed leaflets or newsletters" at bounding box center [306, 566] width 189 height 22
checkbox input "true"
click at [200, 521] on input "checkbox" at bounding box center [193, 530] width 19 height 19
checkbox input "true"
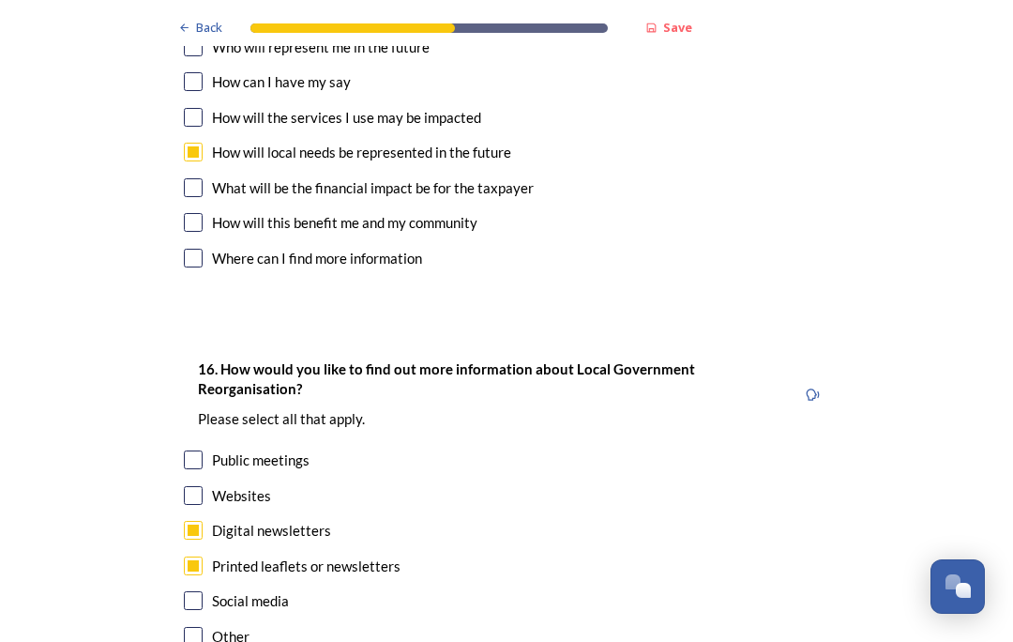
scroll to position [0, 0]
click at [189, 450] on input "checkbox" at bounding box center [193, 459] width 19 height 19
checkbox input "true"
click at [200, 486] on input "checkbox" at bounding box center [193, 495] width 19 height 19
checkbox input "true"
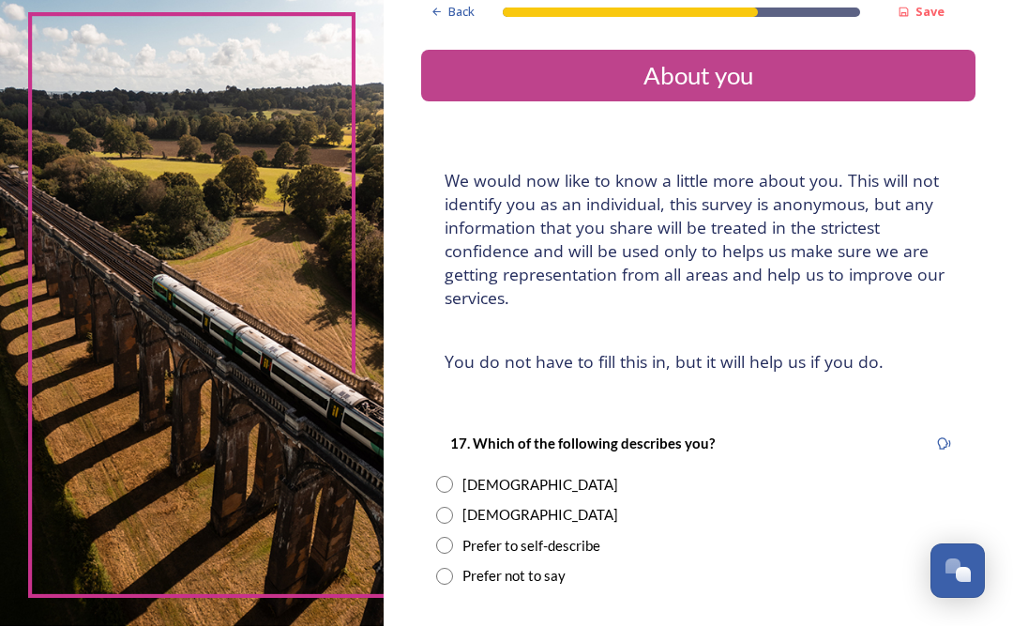
scroll to position [82, 0]
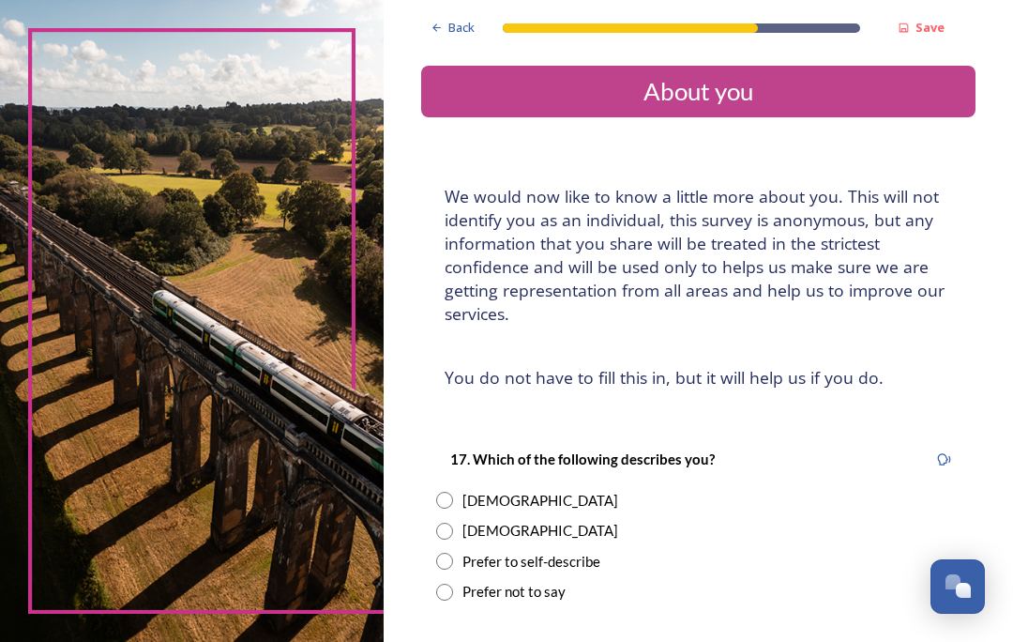
click at [453, 492] on input "radio" at bounding box center [444, 500] width 17 height 17
radio input "true"
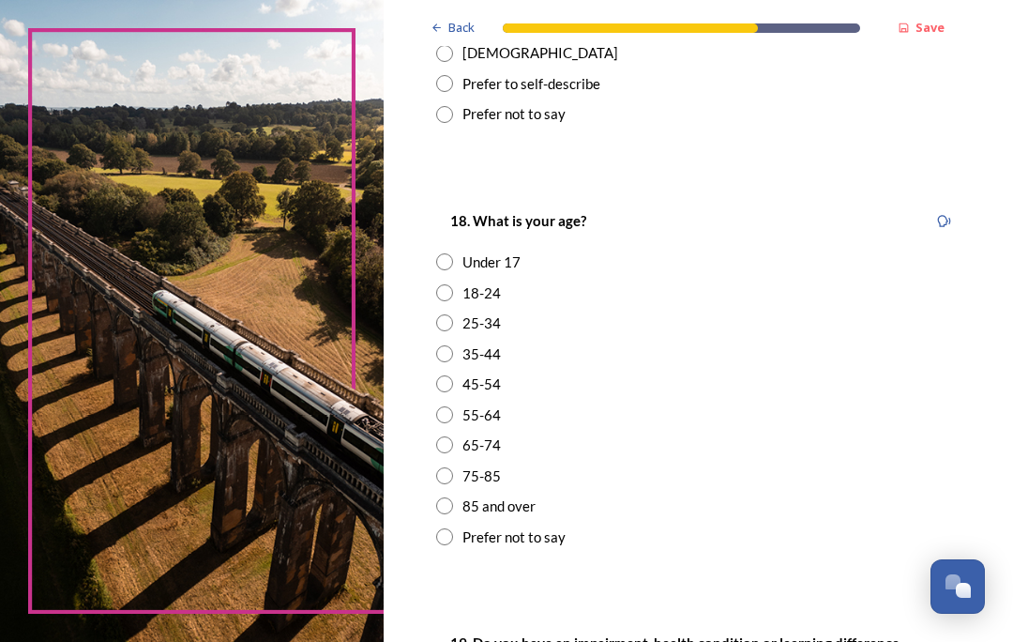
scroll to position [477, 0]
click at [453, 467] on input "radio" at bounding box center [444, 475] width 17 height 17
radio input "true"
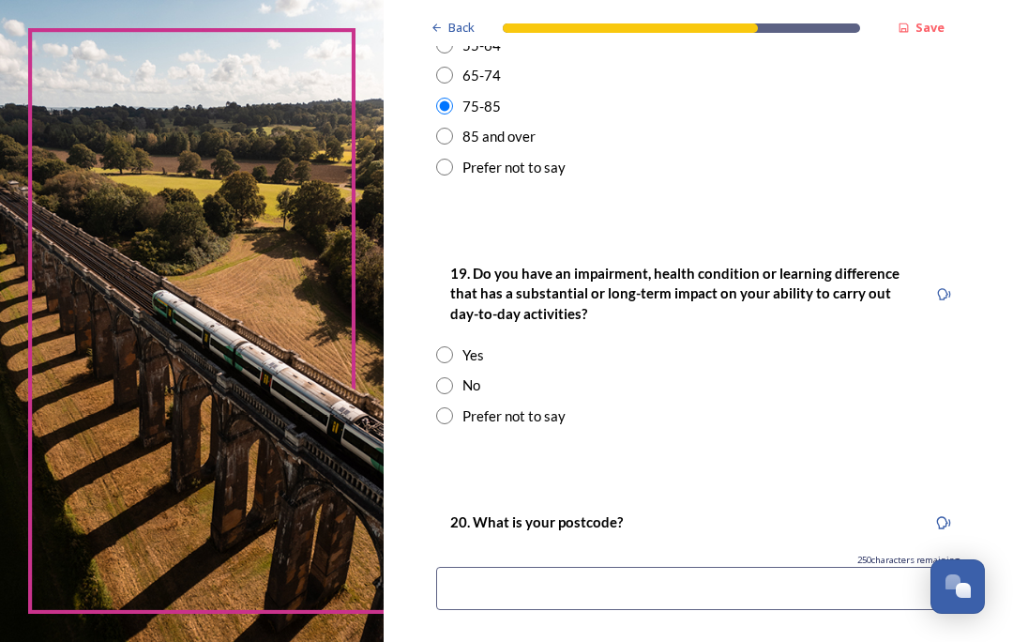
scroll to position [847, 0]
click at [453, 377] on input "radio" at bounding box center [444, 385] width 17 height 17
radio input "true"
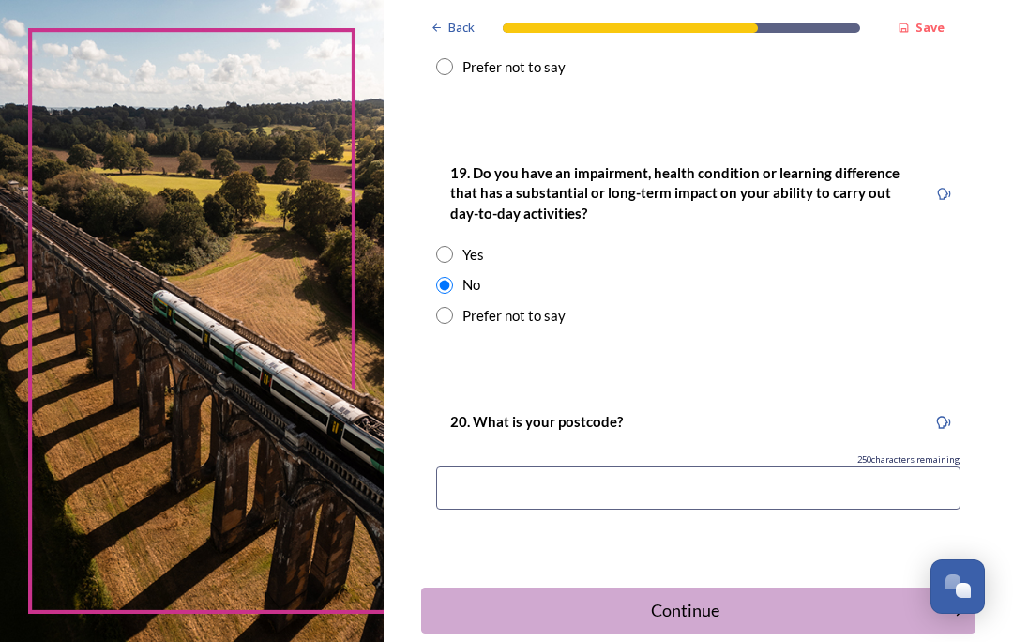
scroll to position [947, 0]
click at [496, 466] on input at bounding box center [698, 487] width 524 height 43
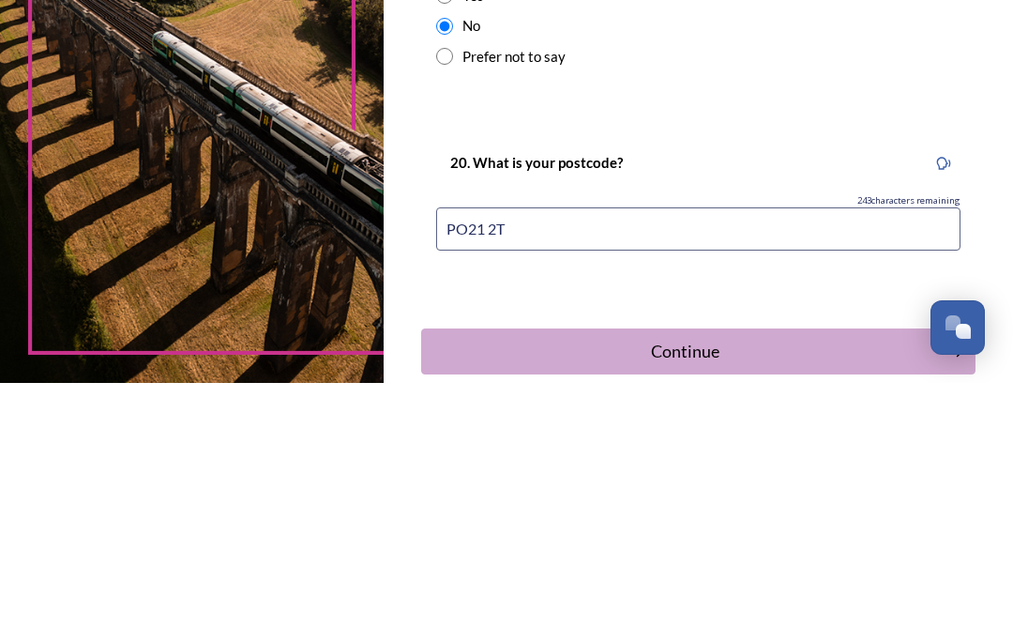
type input "PO21 2TX"
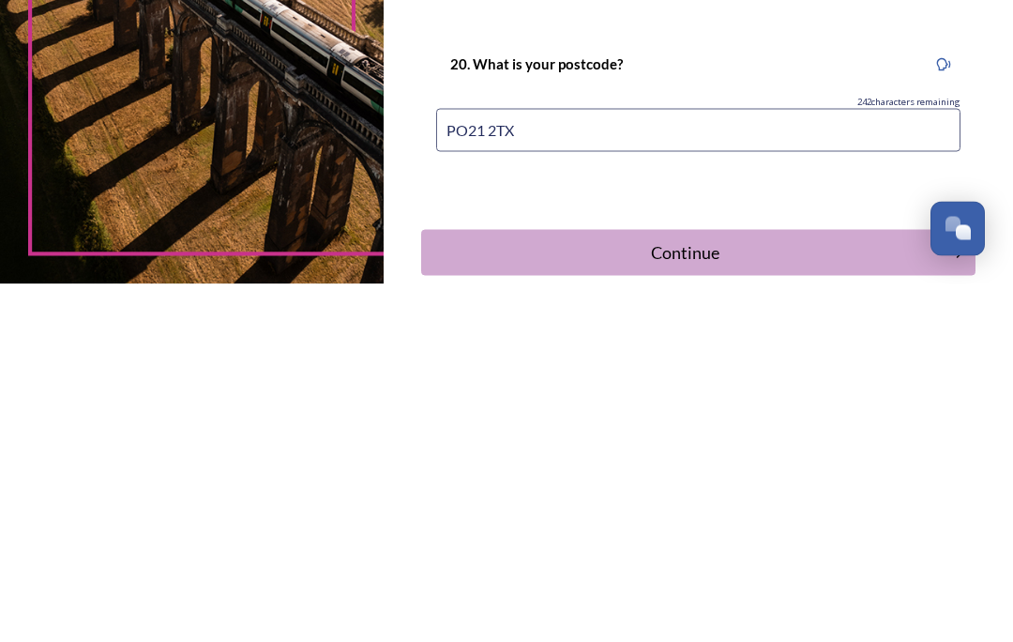
click at [704, 598] on div "Continue" at bounding box center [685, 610] width 508 height 25
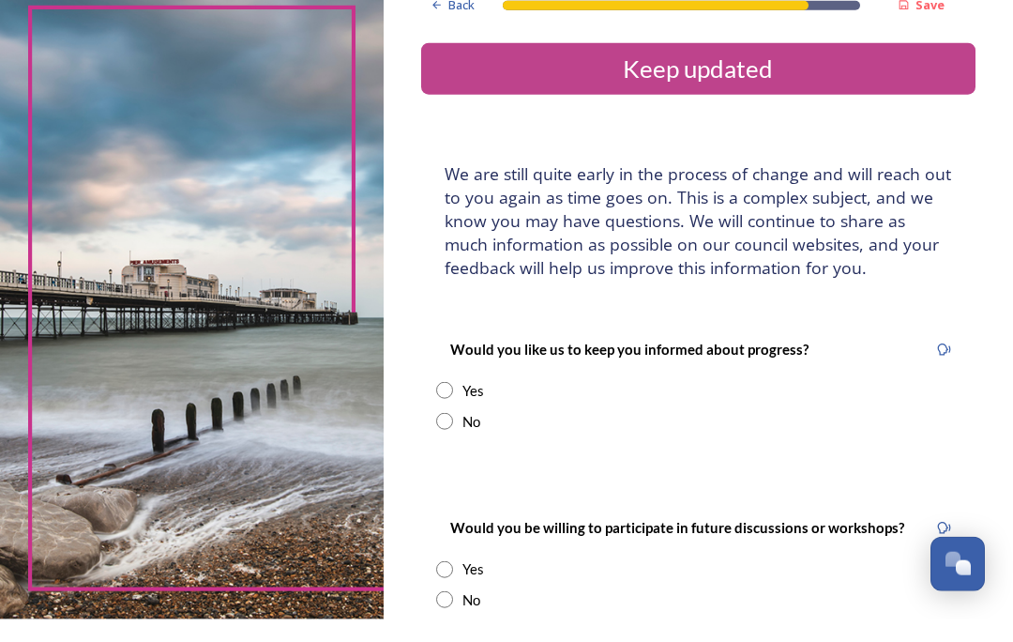
scroll to position [82, 0]
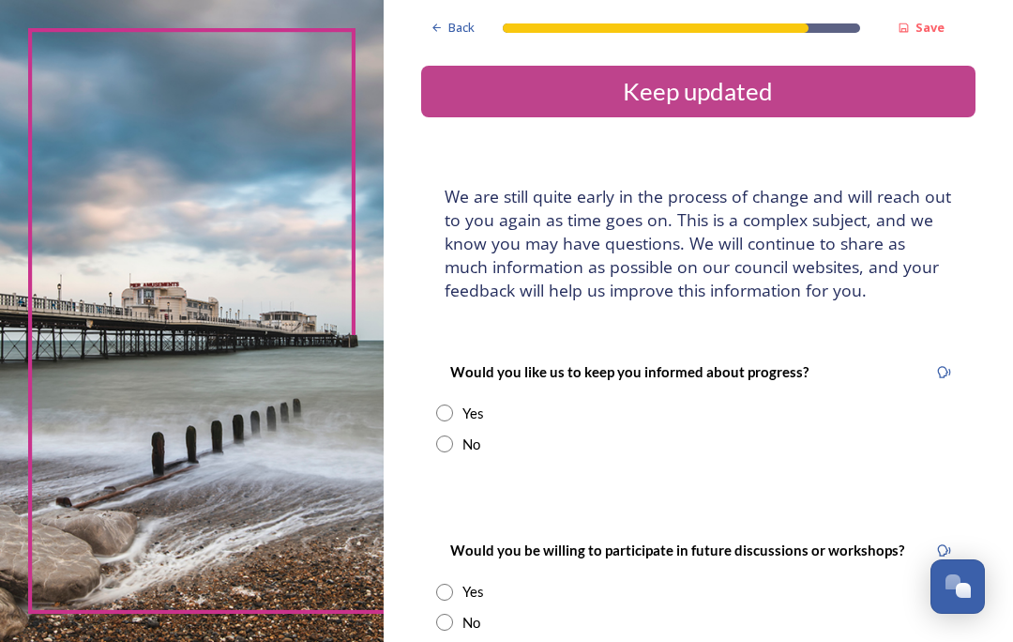
click at [453, 404] on input "radio" at bounding box center [444, 412] width 17 height 17
radio input "true"
click at [453, 435] on input "radio" at bounding box center [444, 443] width 17 height 17
radio input "true"
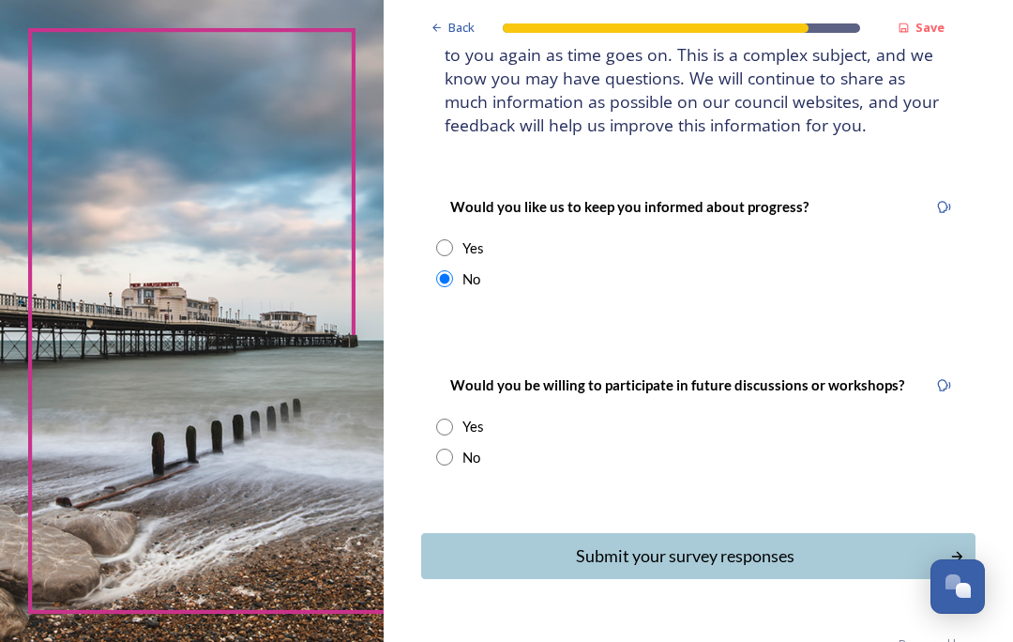
scroll to position [164, 0]
click at [453, 449] on input "radio" at bounding box center [444, 457] width 17 height 17
radio input "true"
click at [458, 416] on div "Yes" at bounding box center [698, 427] width 524 height 22
radio input "true"
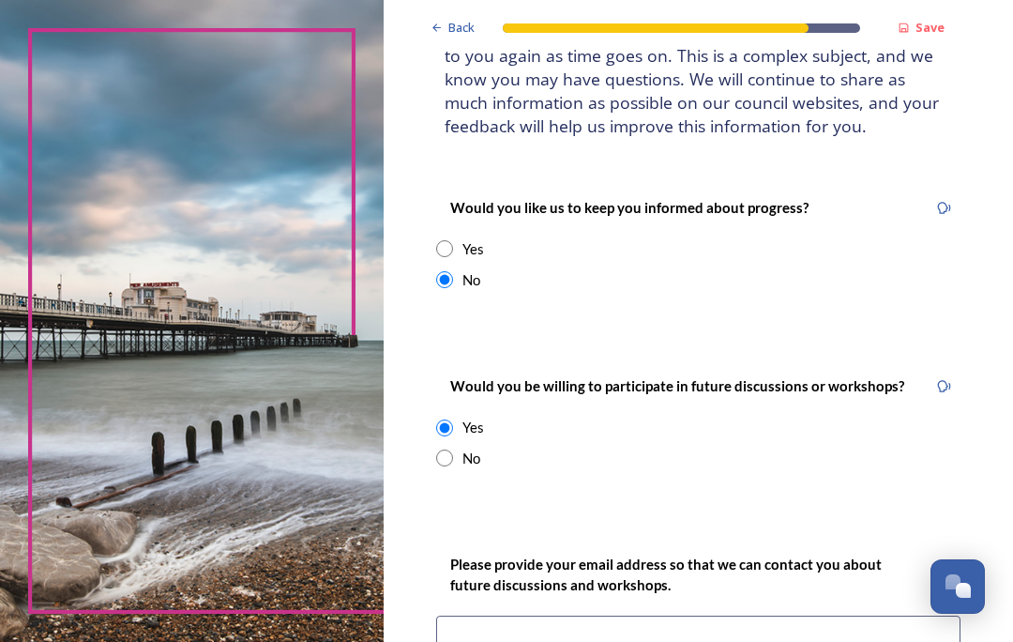
click at [453, 449] on input "radio" at bounding box center [444, 457] width 17 height 17
radio input "true"
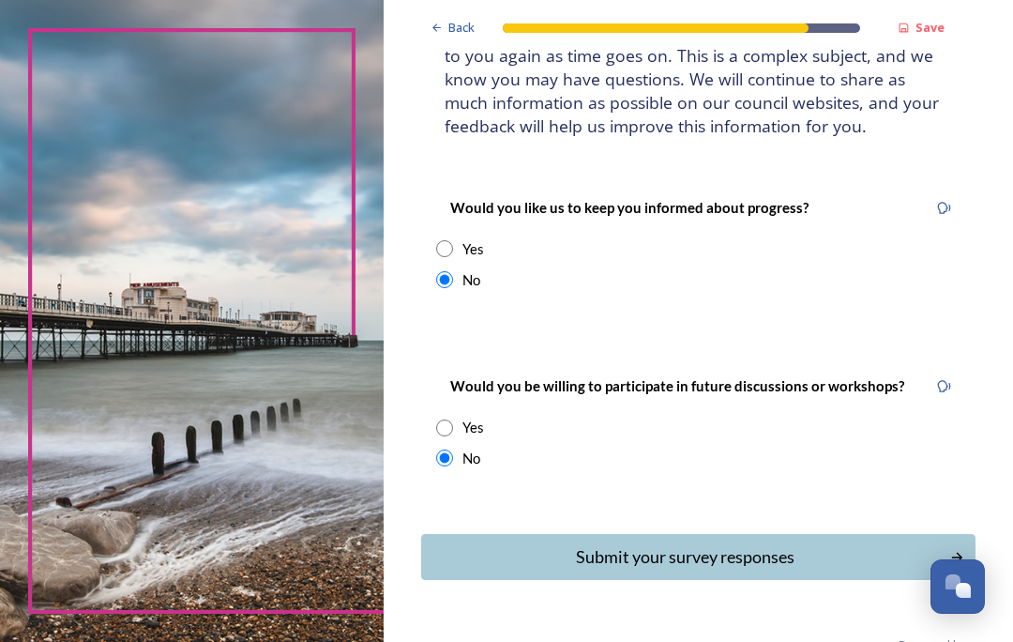
click at [705, 544] on div "Submit your survey responses" at bounding box center [685, 556] width 508 height 25
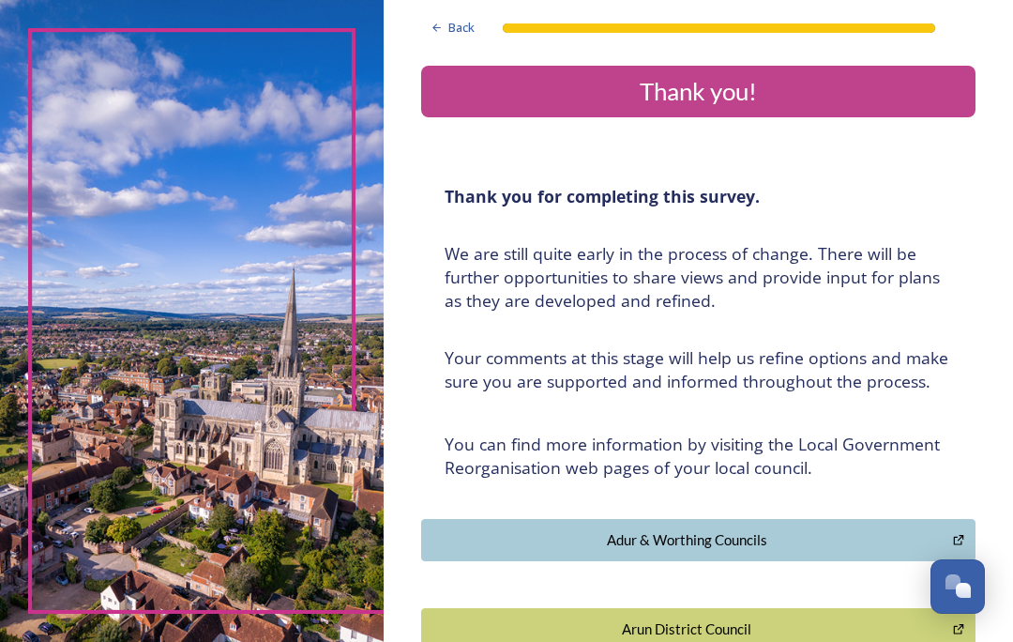
scroll to position [0, 0]
